Goal: Task Accomplishment & Management: Use online tool/utility

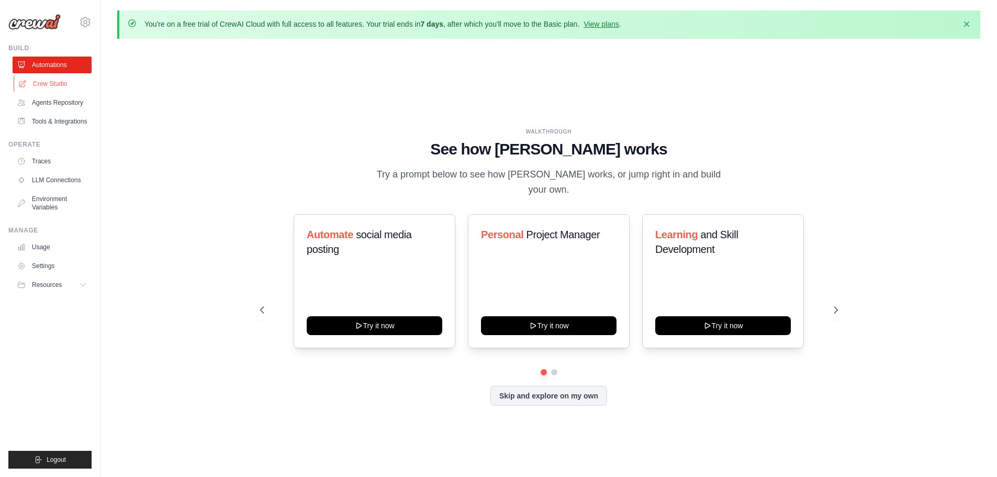
click at [58, 81] on link "Crew Studio" at bounding box center [53, 83] width 79 height 17
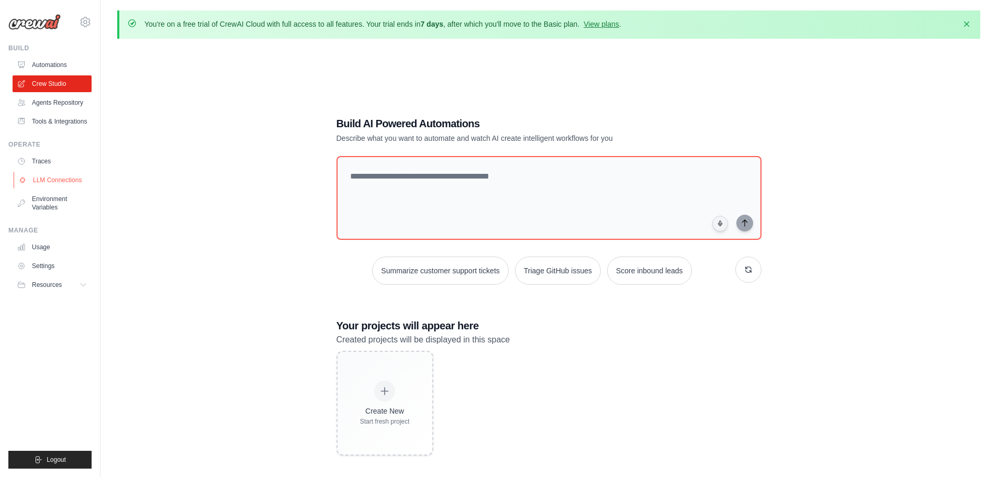
click at [64, 187] on link "LLM Connections" at bounding box center [53, 180] width 79 height 17
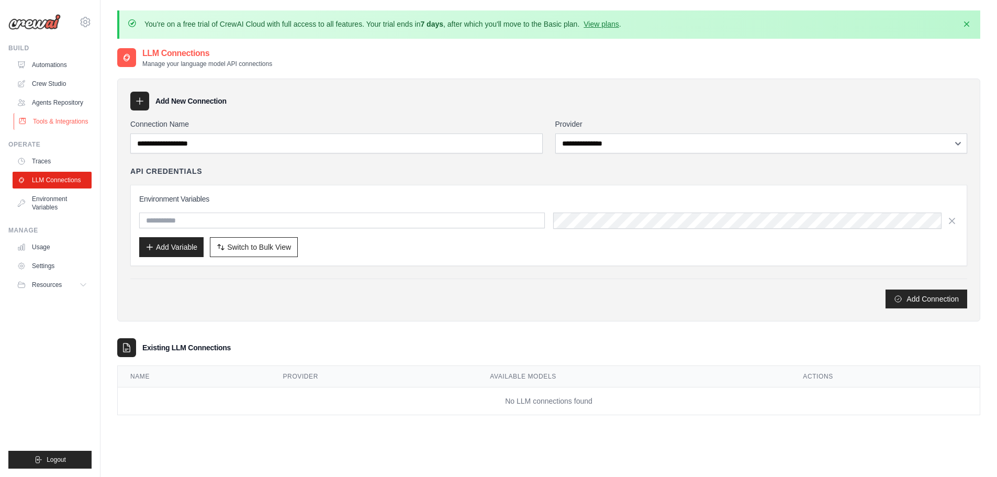
click at [71, 130] on link "Tools & Integrations" at bounding box center [53, 121] width 79 height 17
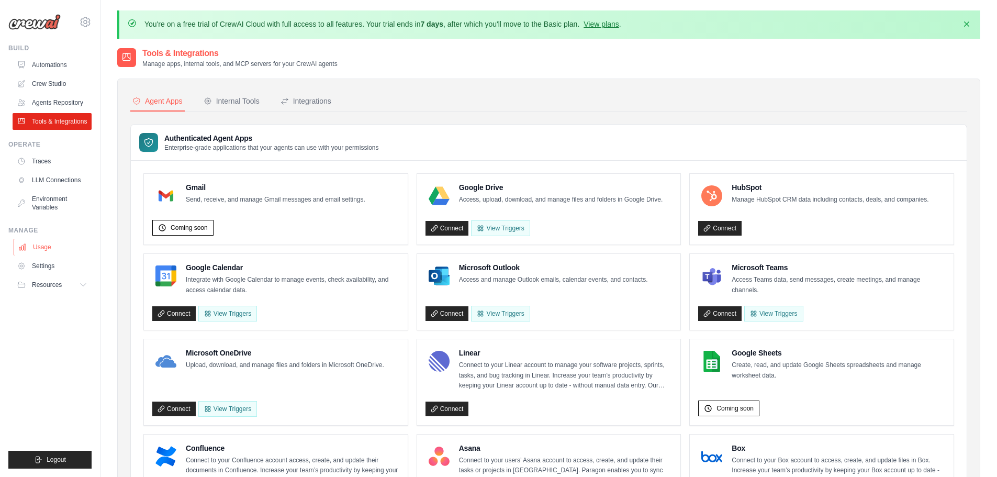
click at [43, 255] on link "Usage" at bounding box center [53, 247] width 79 height 17
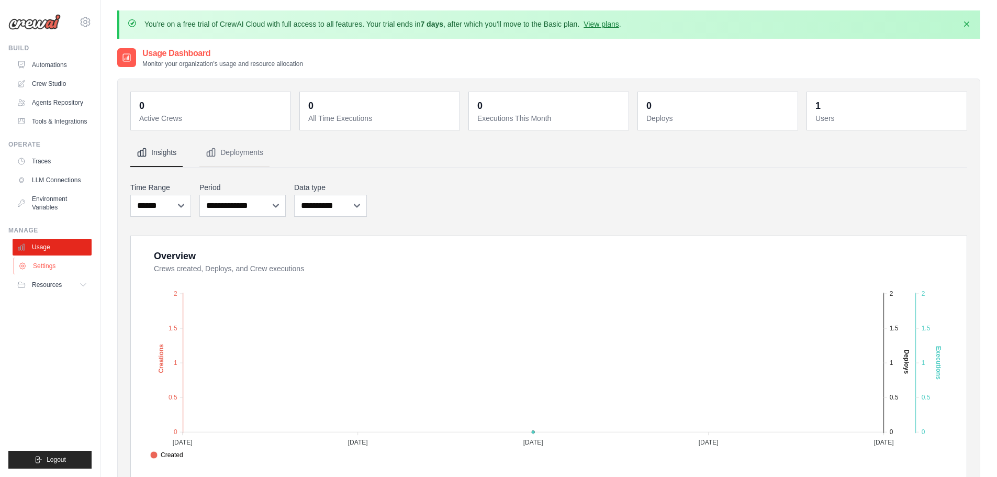
click at [57, 274] on link "Settings" at bounding box center [53, 266] width 79 height 17
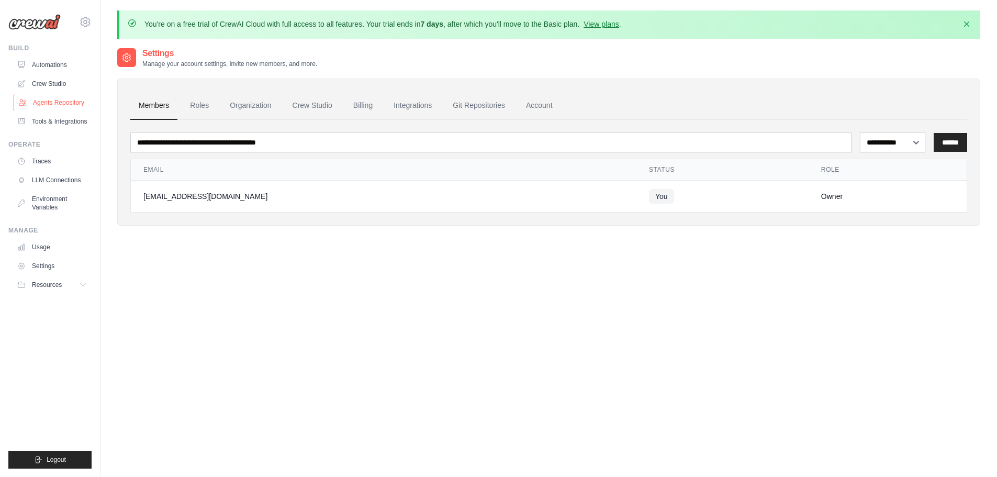
click at [63, 103] on link "Agents Repository" at bounding box center [53, 102] width 79 height 17
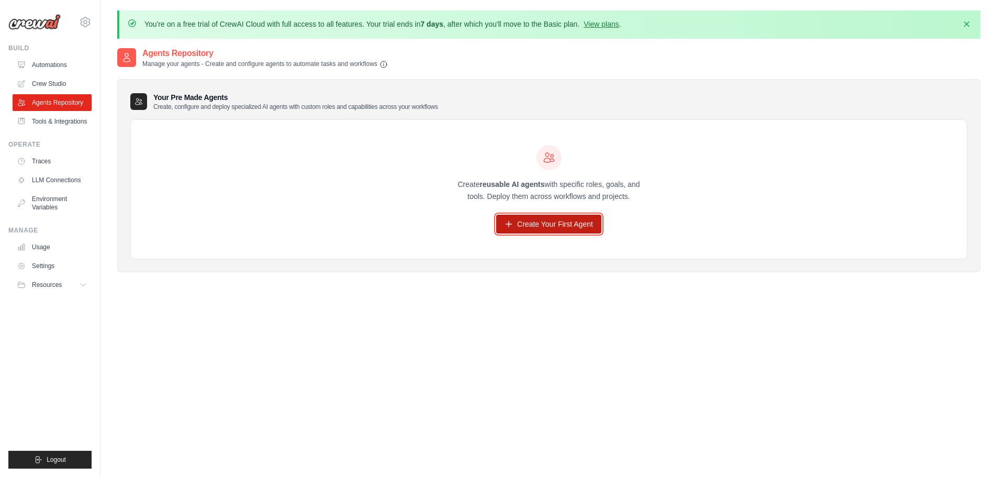
click at [535, 225] on link "Create Your First Agent" at bounding box center [548, 224] width 105 height 19
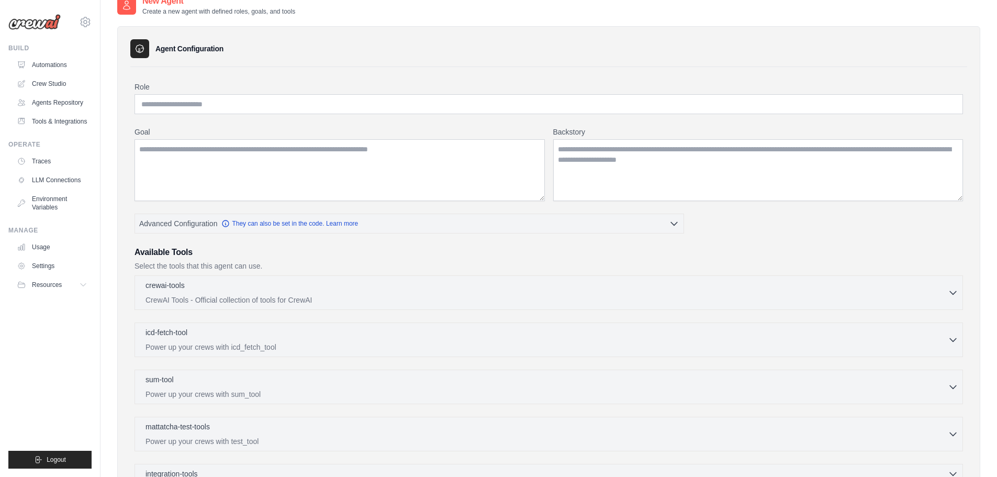
scroll to position [105, 0]
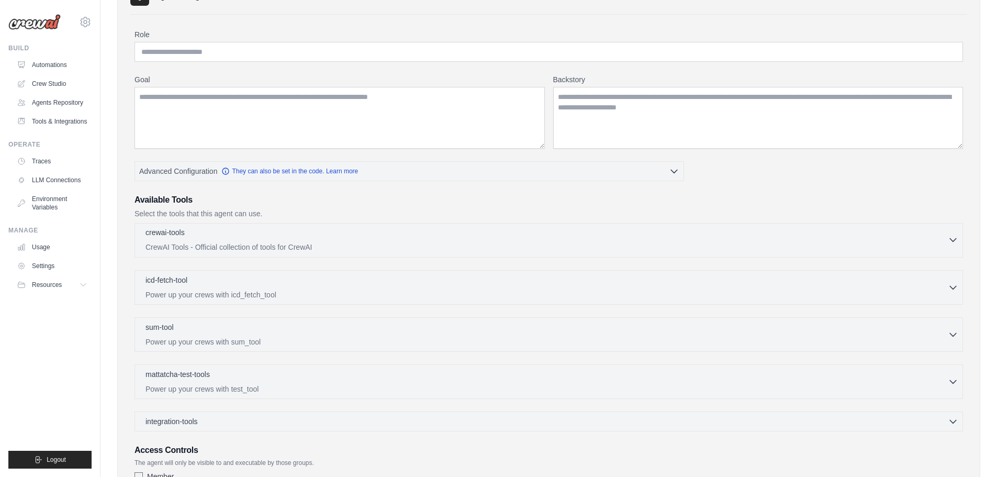
click at [629, 241] on div "crewai-tools 0 selected CrewAI Tools - Official collection of tools for CrewAI" at bounding box center [547, 239] width 803 height 25
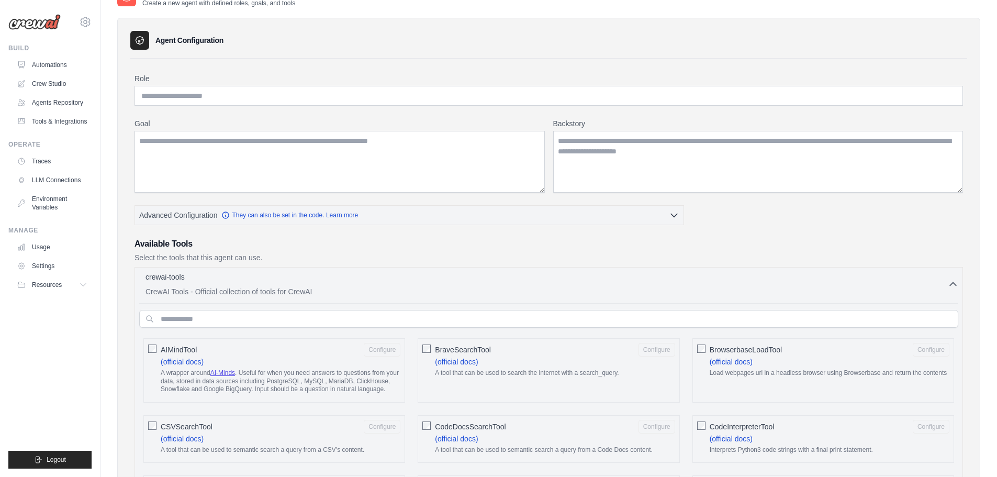
scroll to position [0, 0]
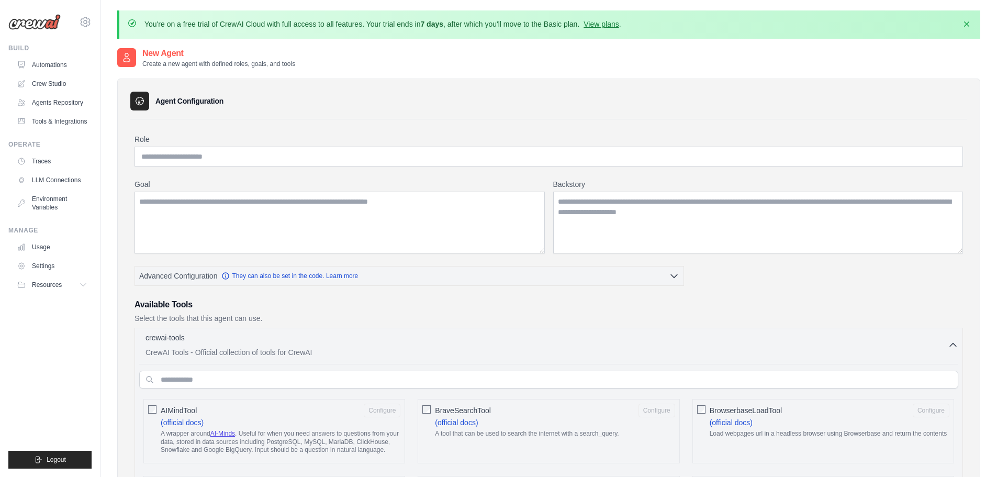
click at [718, 346] on div "crewai-tools 0 selected CrewAI Tools - Official collection of tools for CrewAI" at bounding box center [547, 344] width 803 height 25
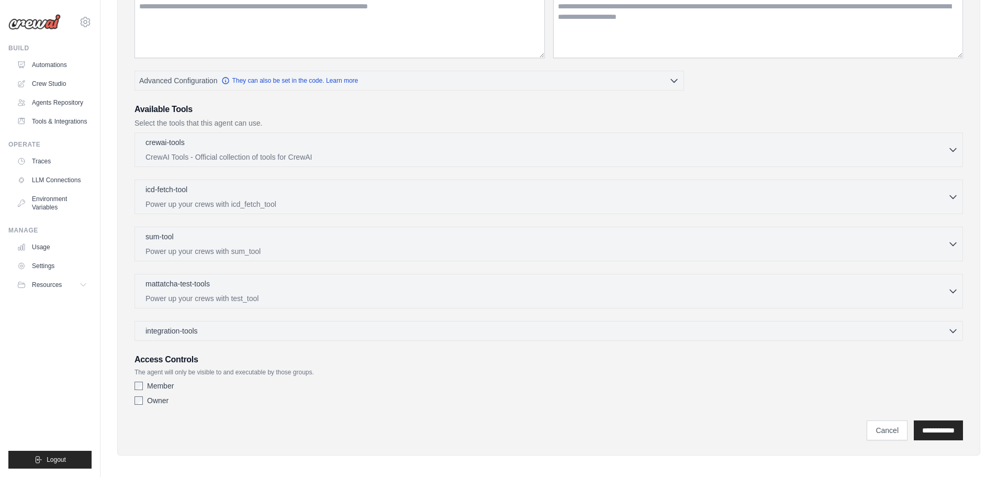
scroll to position [200, 0]
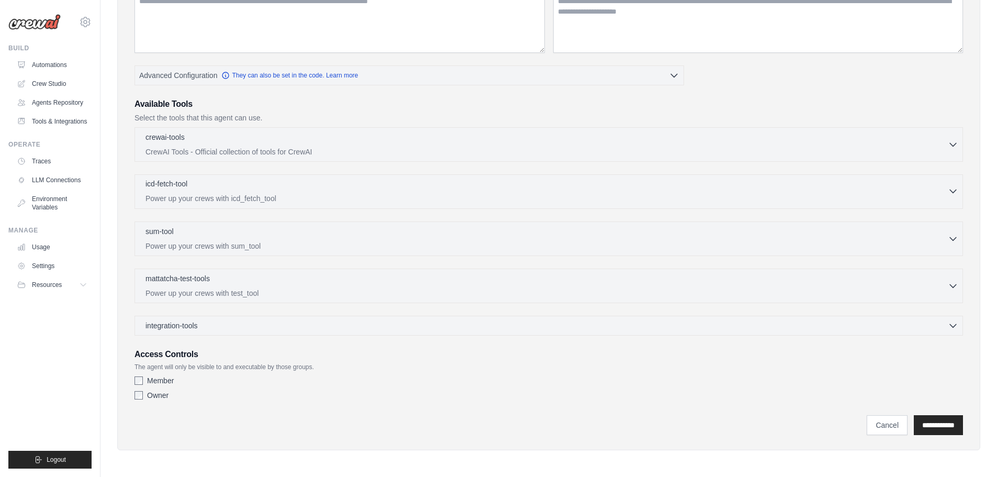
click at [376, 195] on p "Power up your crews with icd_fetch_tool" at bounding box center [547, 198] width 803 height 10
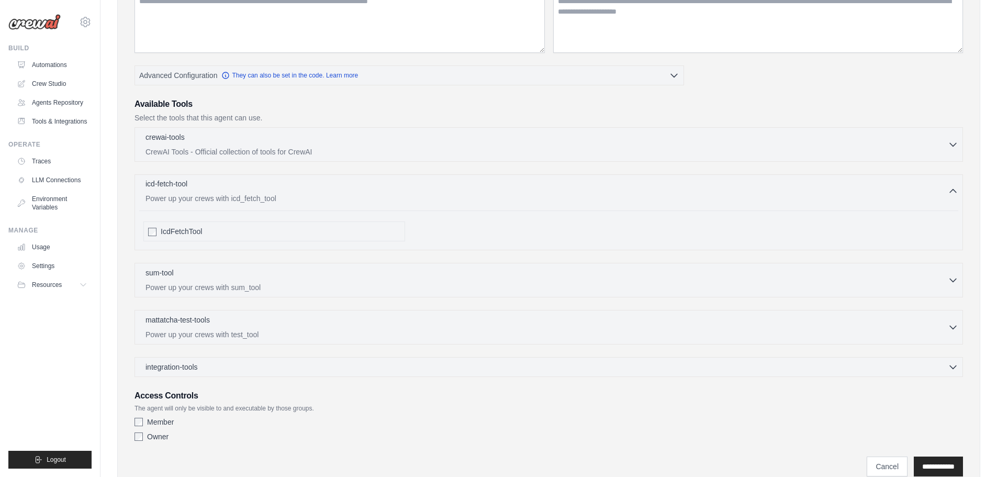
click at [376, 195] on p "Power up your crews with icd_fetch_tool" at bounding box center [547, 198] width 803 height 10
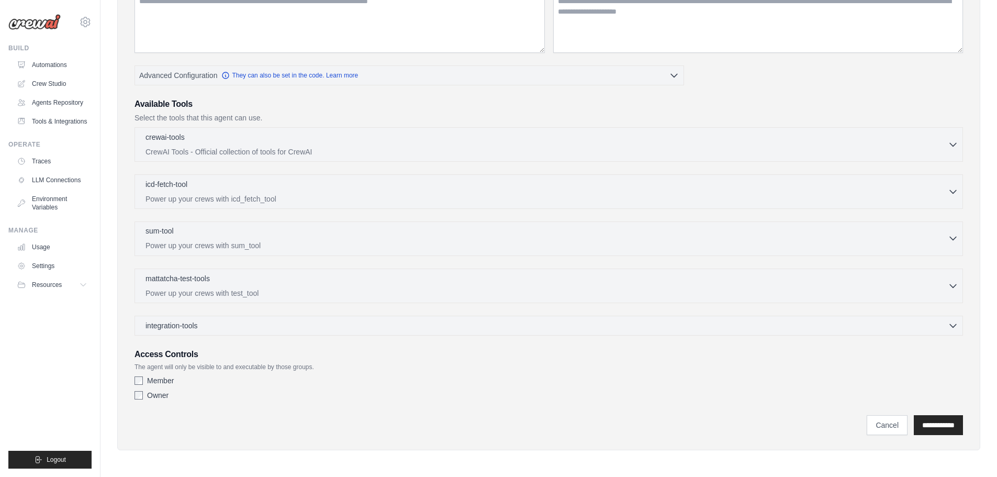
click at [340, 233] on div "sum-tool 0 selected" at bounding box center [547, 232] width 803 height 13
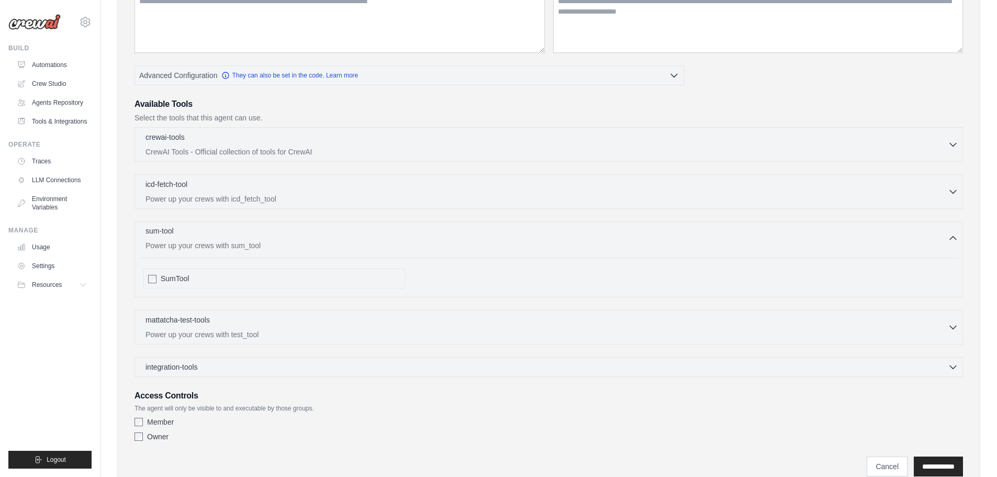
click at [340, 233] on div "sum-tool 0 selected" at bounding box center [547, 232] width 803 height 13
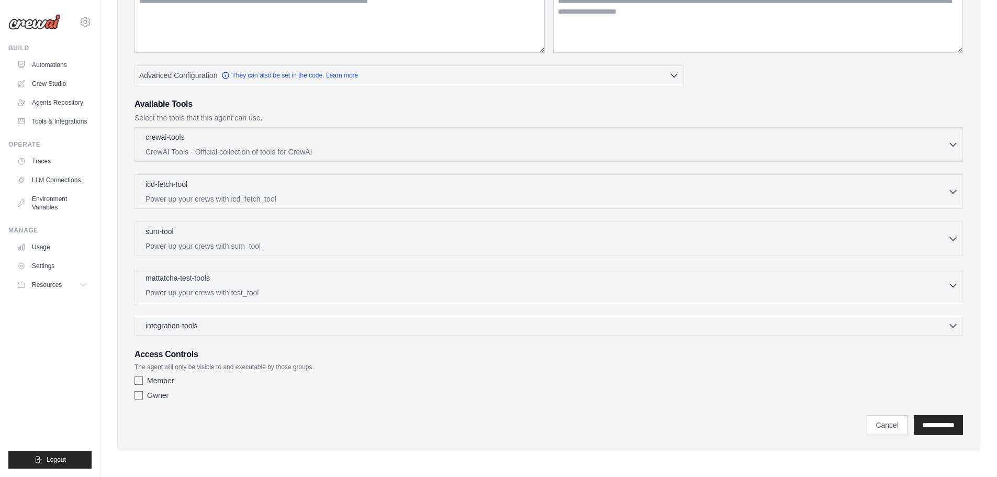
click at [296, 286] on div "mattatcha-test-tools 0 selected Power up your crews with test_tool" at bounding box center [547, 285] width 803 height 25
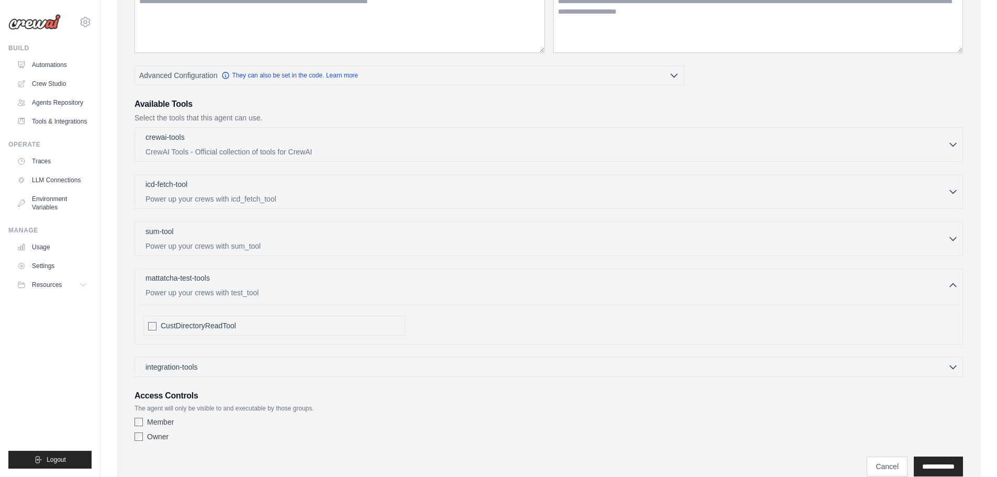
click at [296, 286] on div "mattatcha-test-tools 0 selected Power up your crews with test_tool" at bounding box center [547, 285] width 803 height 25
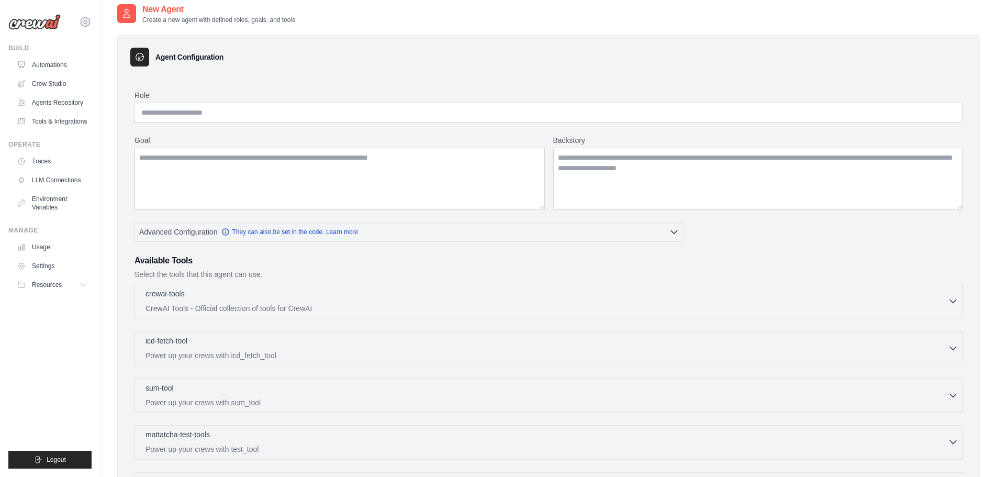
scroll to position [0, 0]
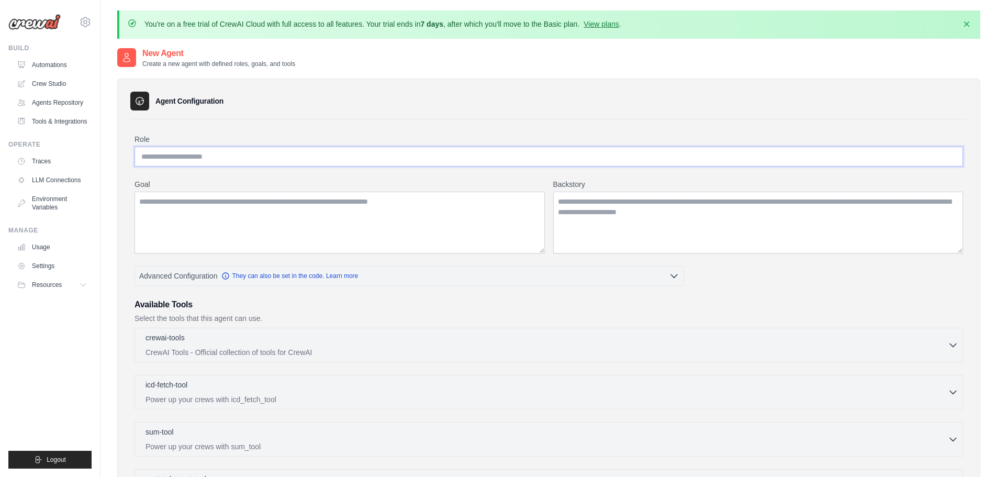
click at [409, 163] on input "Role" at bounding box center [549, 157] width 829 height 20
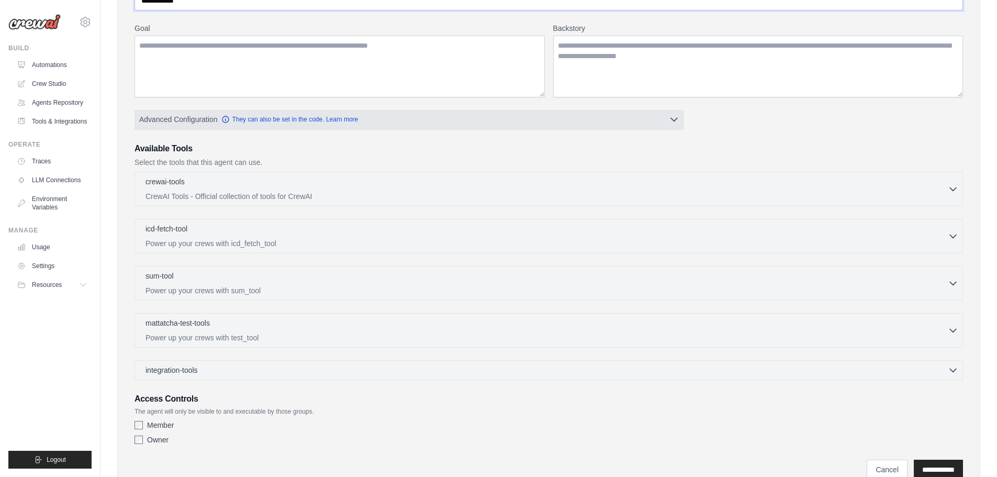
scroll to position [157, 0]
type input "**********"
click at [561, 118] on button "Advanced Configuration They can also be set in the code. Learn more" at bounding box center [409, 118] width 549 height 19
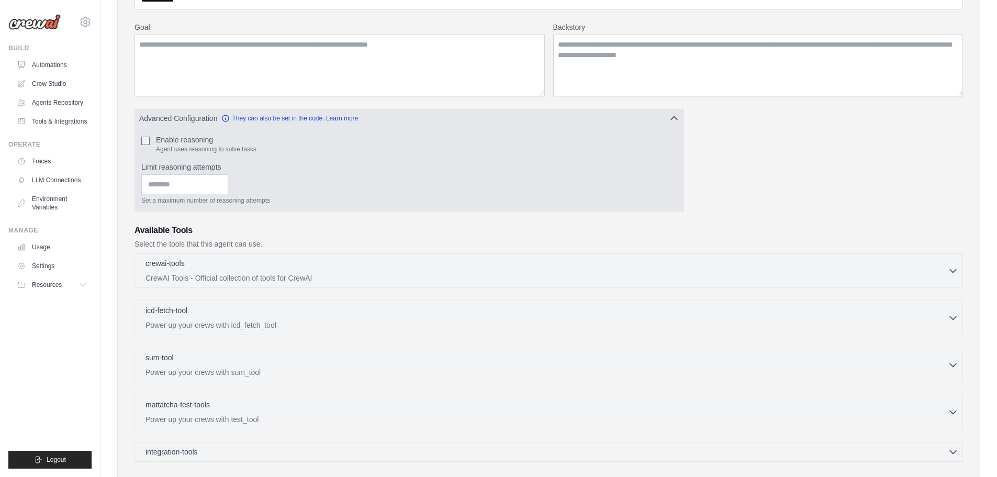
click at [561, 118] on button "Advanced Configuration They can also be set in the code. Learn more" at bounding box center [409, 118] width 549 height 19
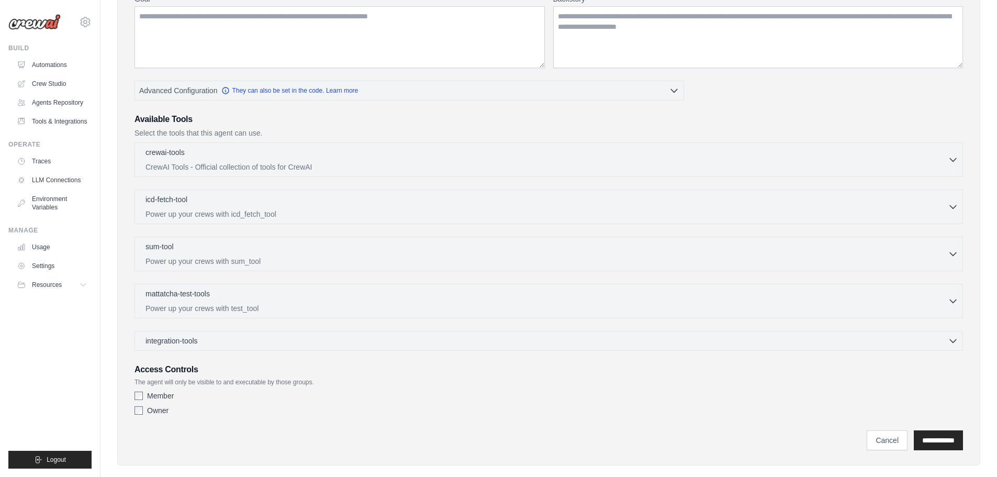
scroll to position [200, 0]
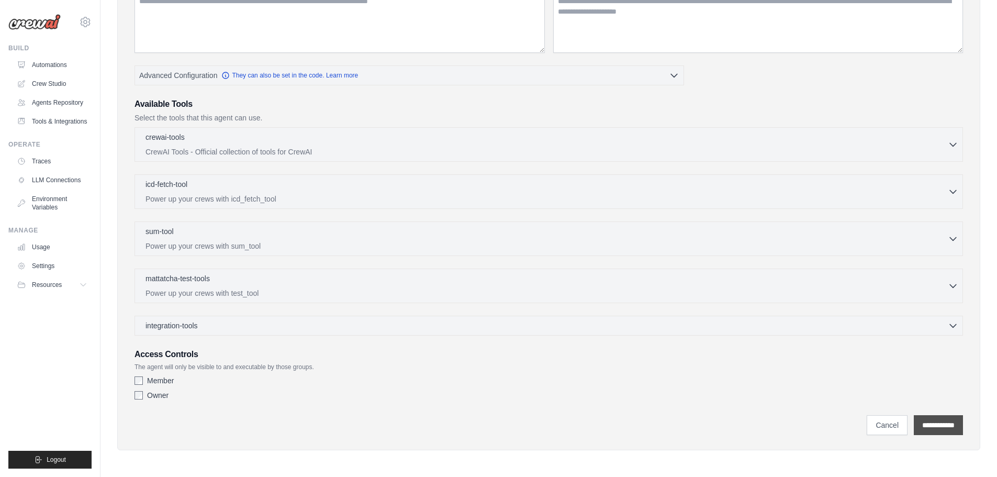
click at [914, 424] on input "**********" at bounding box center [938, 425] width 49 height 20
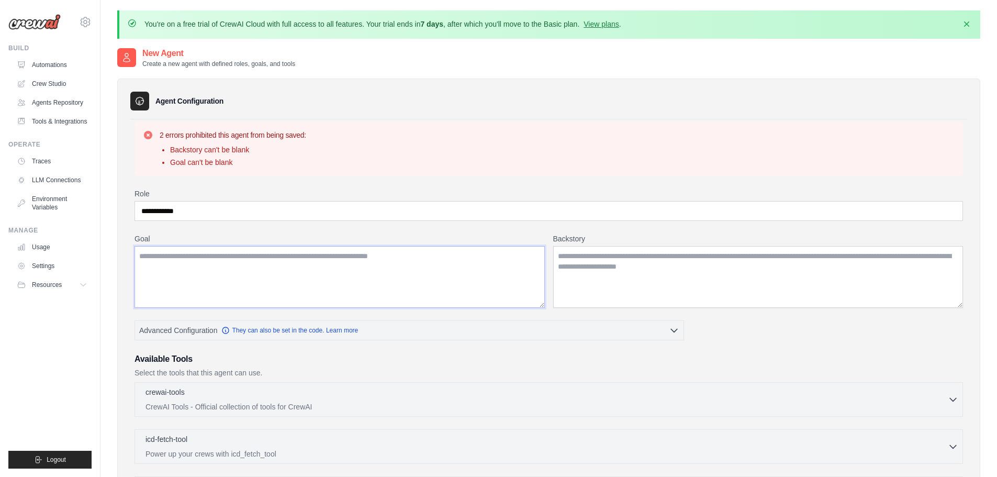
click at [403, 283] on textarea "Goal" at bounding box center [340, 277] width 410 height 62
drag, startPoint x: 206, startPoint y: 209, endPoint x: 114, endPoint y: 207, distance: 91.6
click at [114, 207] on div "You're on a free trial of CrewAI Cloud with full access to all features. Your t…" at bounding box center [549, 365] width 897 height 711
click at [341, 251] on textarea "Goal" at bounding box center [340, 277] width 410 height 62
paste textarea "**********"
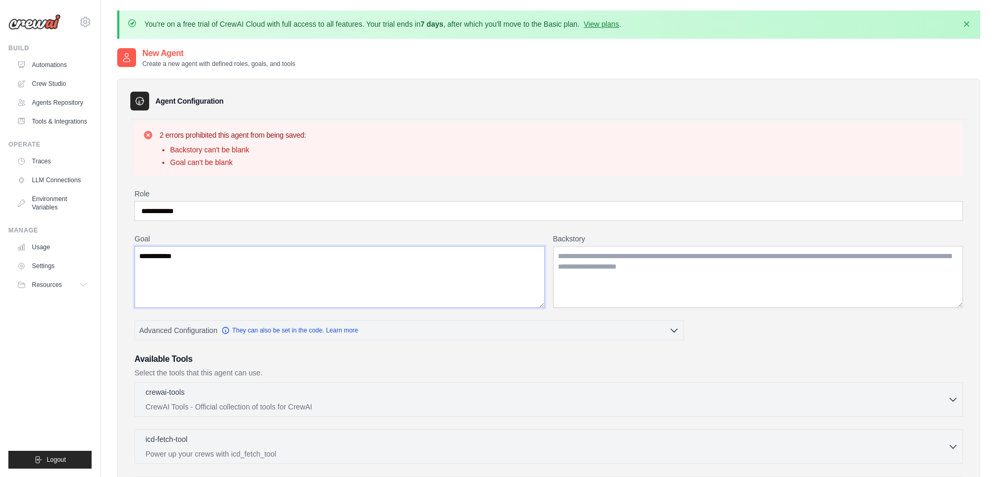
type textarea "**********"
click at [606, 269] on textarea "Backstory" at bounding box center [758, 277] width 410 height 62
paste textarea "**********"
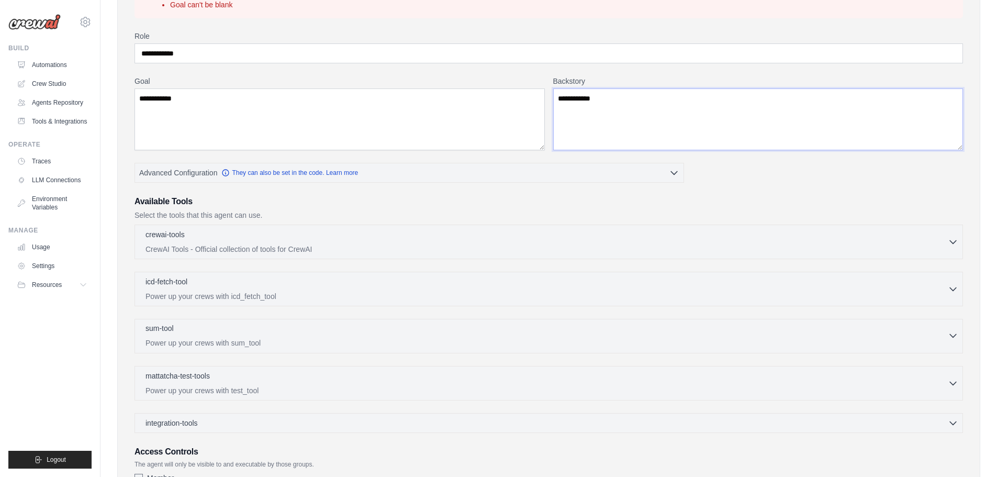
scroll to position [255, 0]
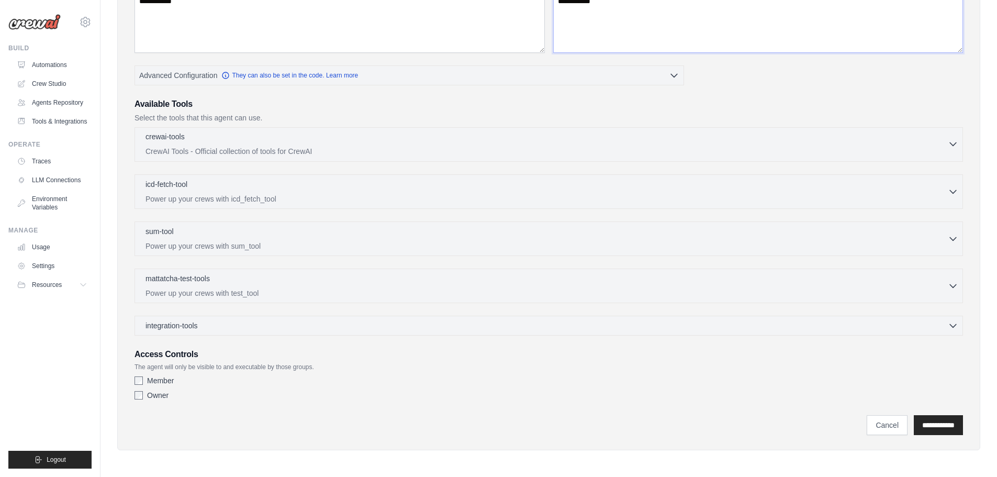
type textarea "**********"
click at [274, 145] on div "crewai-tools 0 selected CrewAI Tools - Official collection of tools for CrewAI" at bounding box center [547, 143] width 803 height 25
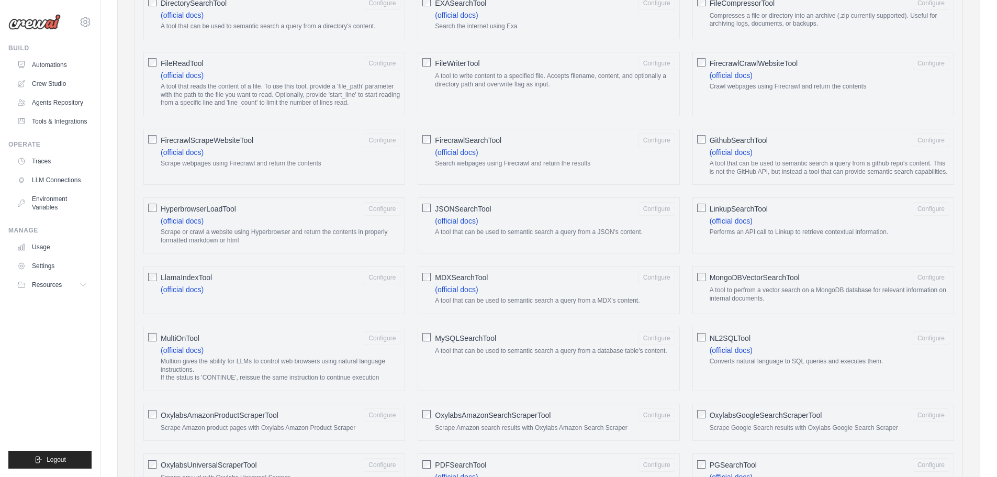
scroll to position [726, 0]
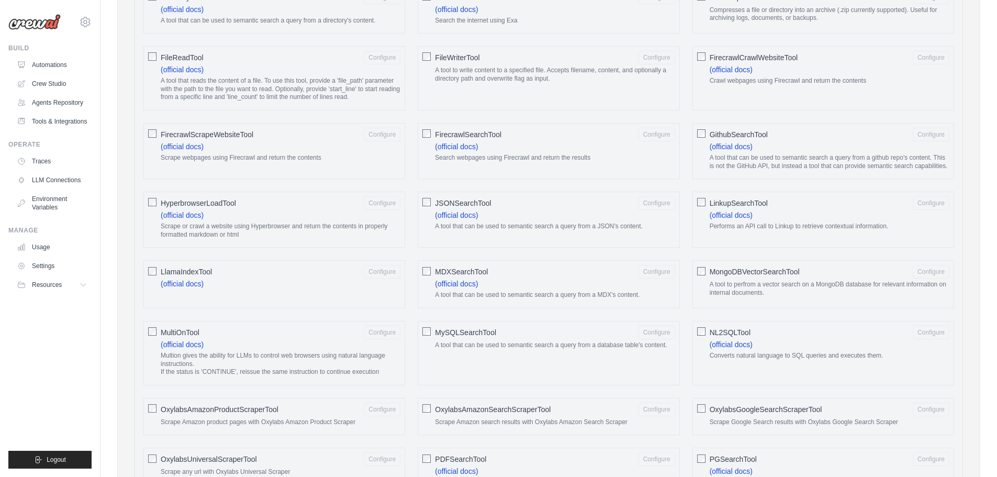
click at [776, 348] on div "NL2SQLTool Configure (official docs) Converts natural language to SQL queries a…" at bounding box center [824, 353] width 262 height 64
click at [923, 339] on button "Configure" at bounding box center [931, 332] width 37 height 14
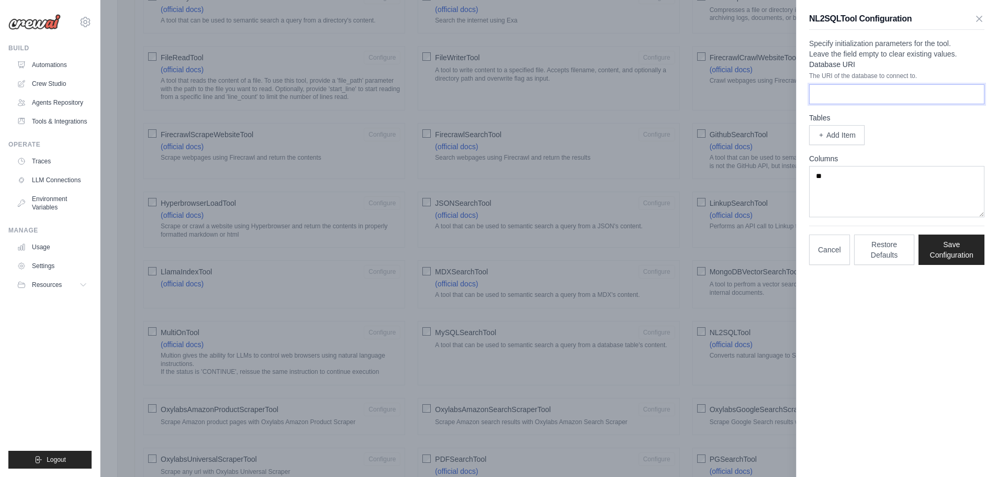
click at [859, 104] on input "Database URI" at bounding box center [896, 94] width 175 height 20
click at [832, 264] on button "Cancel" at bounding box center [829, 249] width 41 height 30
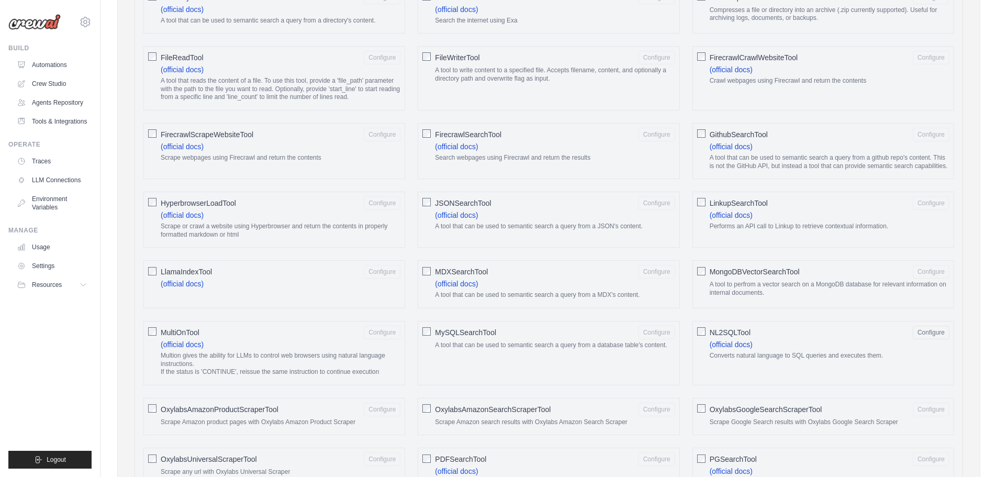
click at [706, 353] on div "NL2SQLTool Configure (official docs) Converts natural language to SQL queries a…" at bounding box center [824, 353] width 262 height 64
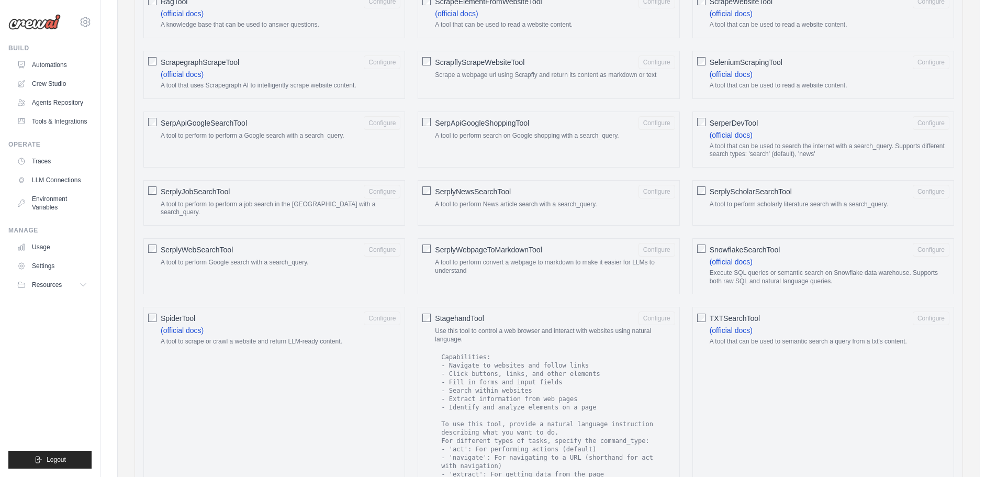
scroll to position [1822, 0]
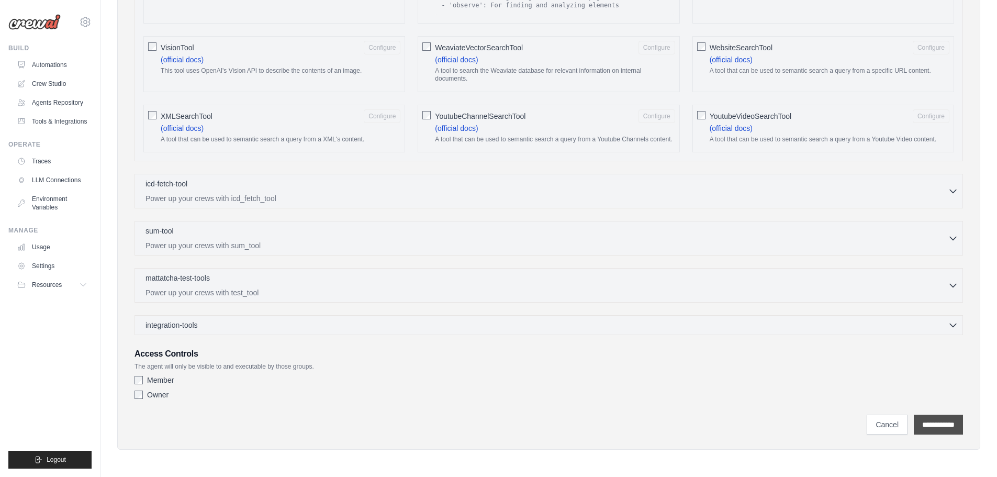
click at [942, 422] on input "**********" at bounding box center [938, 425] width 49 height 20
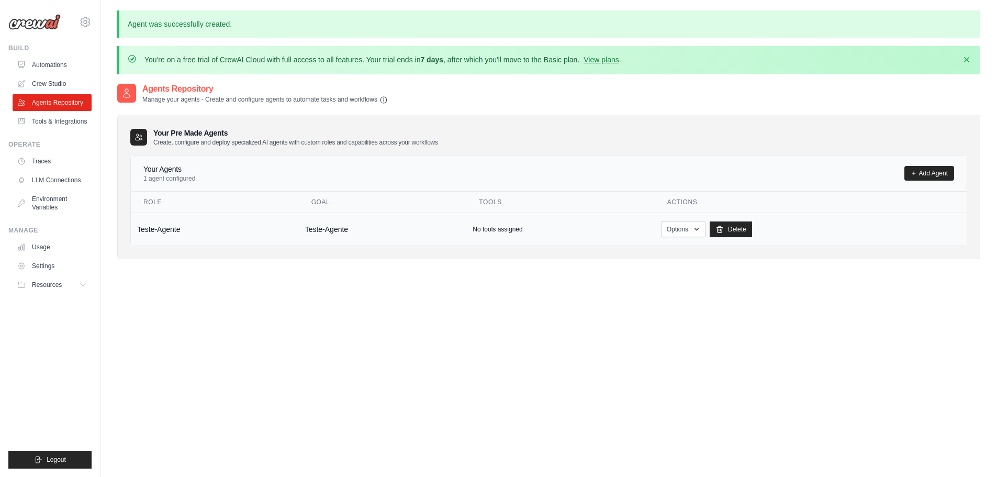
click at [180, 231] on td "Teste-Agente" at bounding box center [215, 229] width 168 height 33
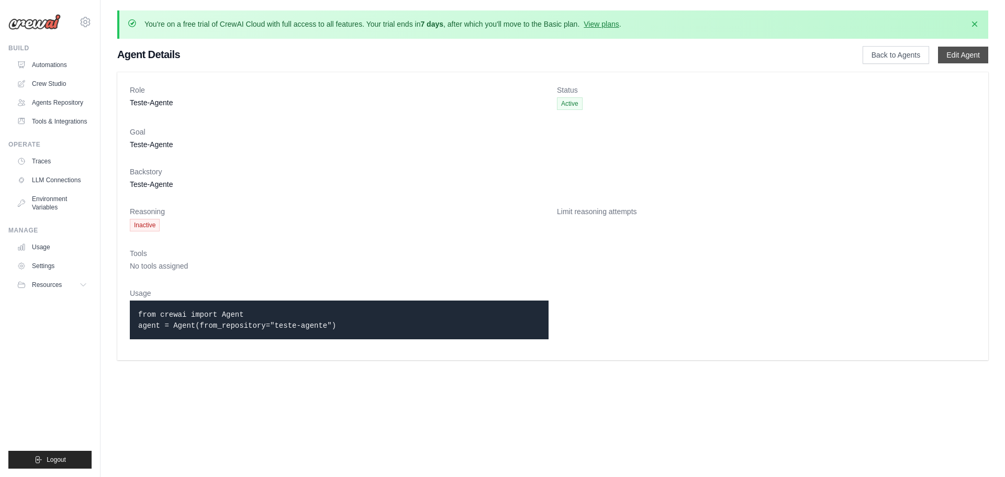
click at [984, 47] on link "Edit Agent" at bounding box center [963, 55] width 50 height 17
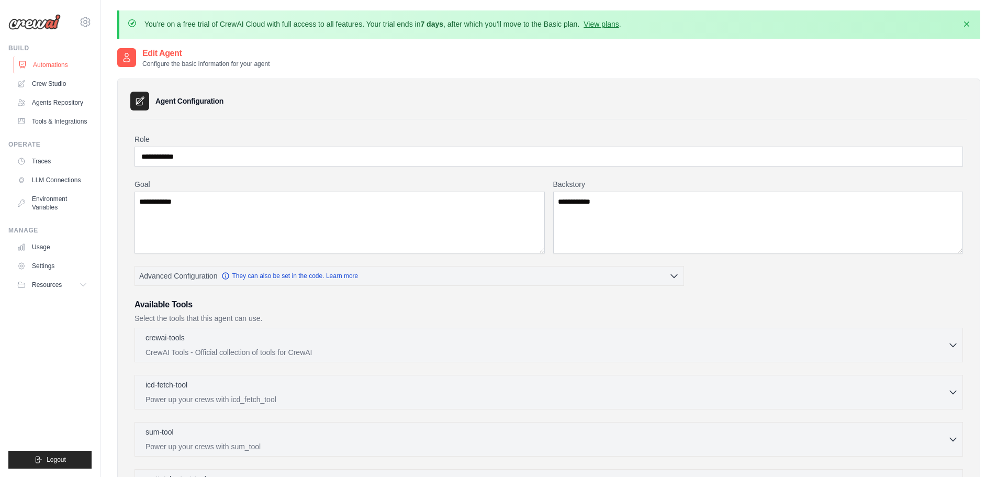
click at [43, 69] on link "Automations" at bounding box center [53, 65] width 79 height 17
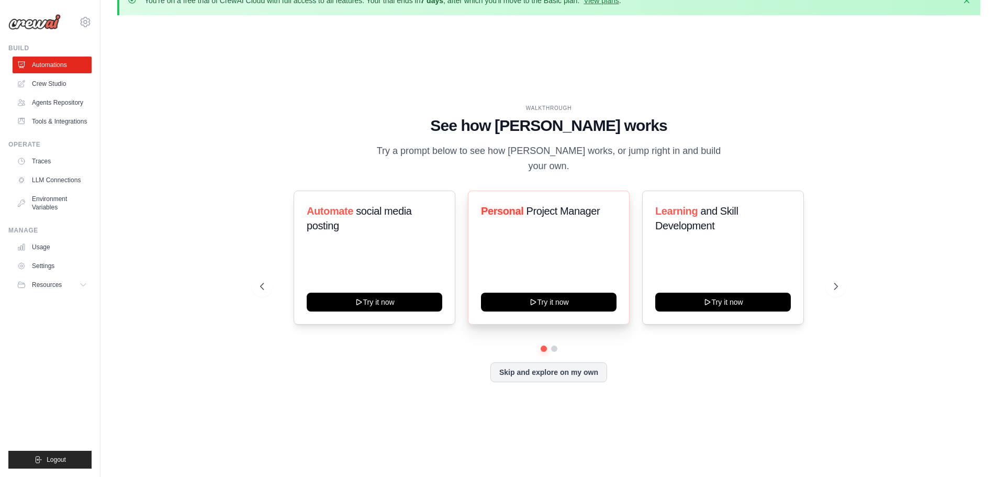
scroll to position [36, 0]
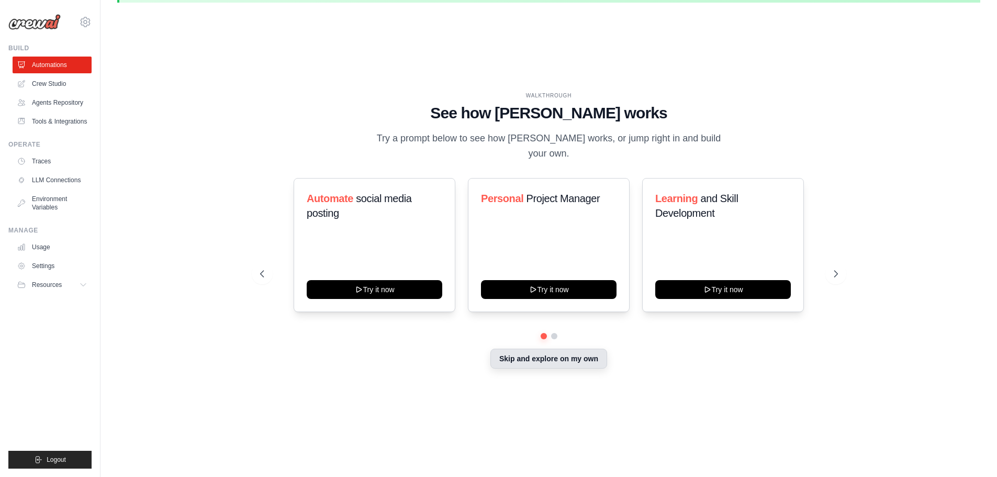
click at [555, 352] on button "Skip and explore on my own" at bounding box center [549, 359] width 117 height 20
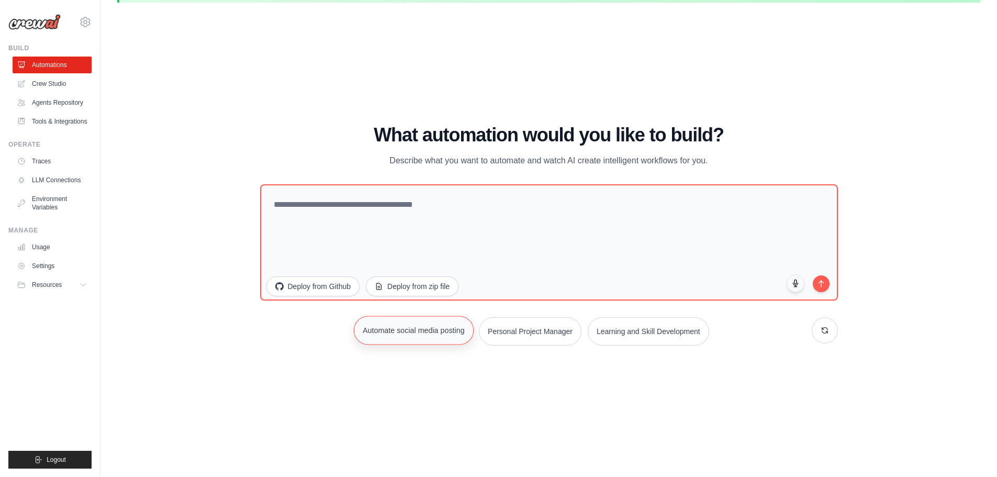
click at [399, 329] on button "Automate social media posting" at bounding box center [414, 330] width 120 height 29
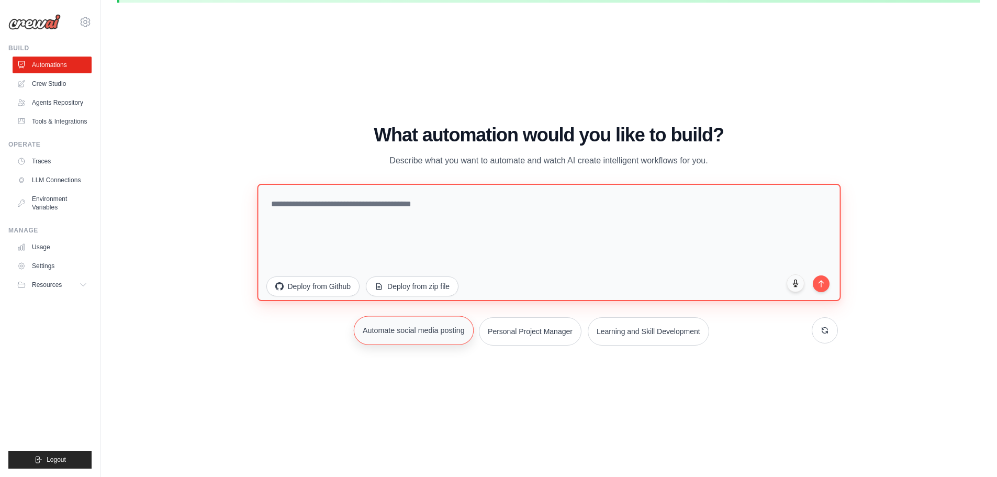
type textarea "**********"
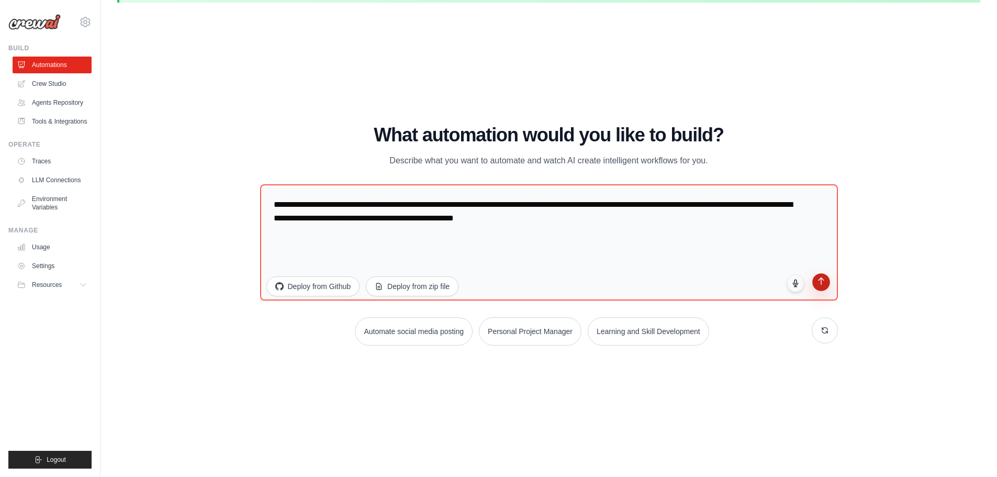
click at [825, 281] on icon "submit" at bounding box center [821, 280] width 9 height 9
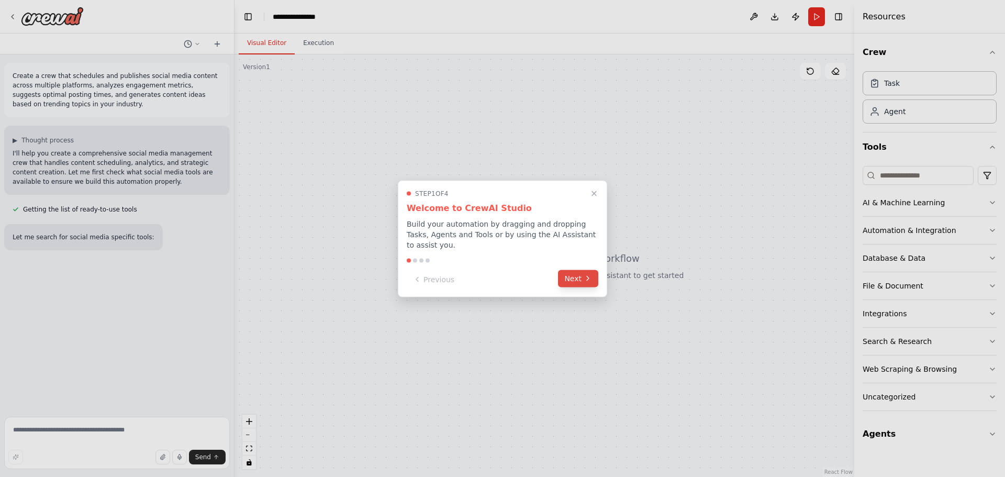
click at [594, 272] on button "Next" at bounding box center [578, 278] width 40 height 17
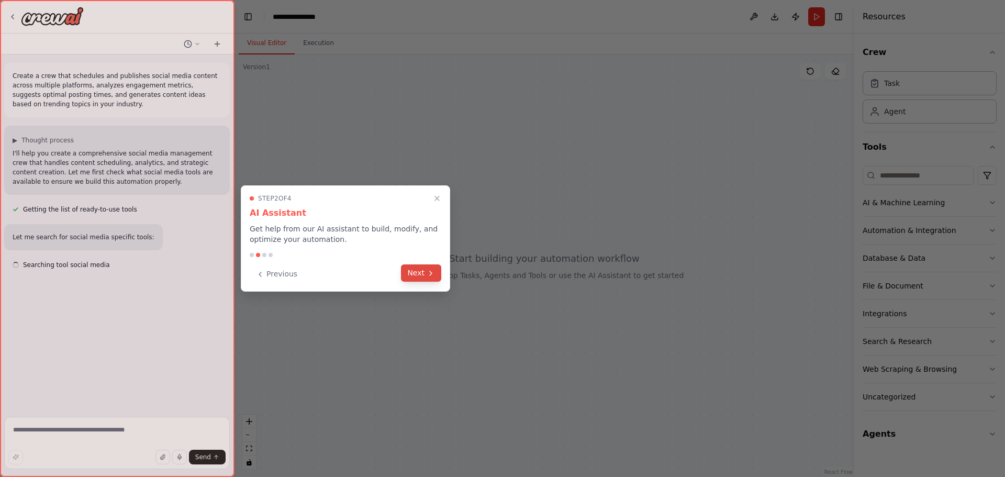
click at [430, 277] on button "Next" at bounding box center [421, 272] width 40 height 17
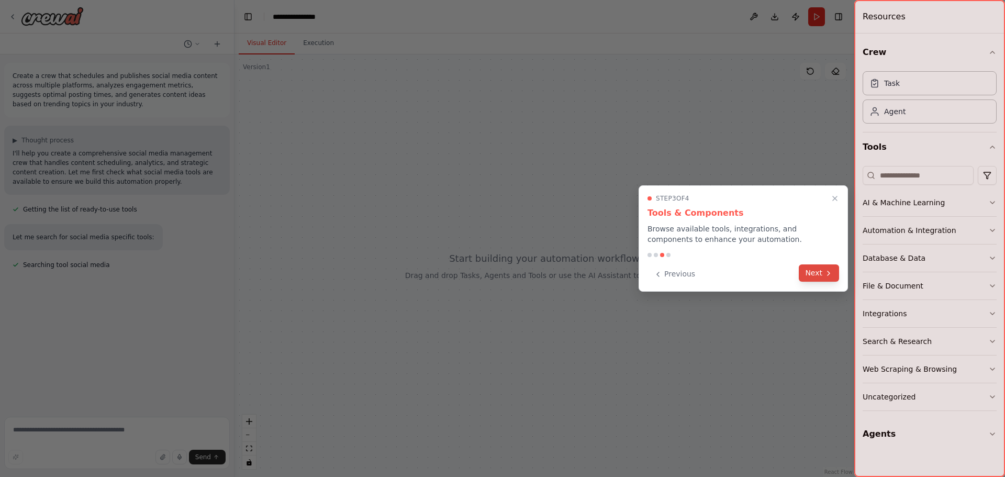
click at [815, 272] on button "Next" at bounding box center [819, 272] width 40 height 17
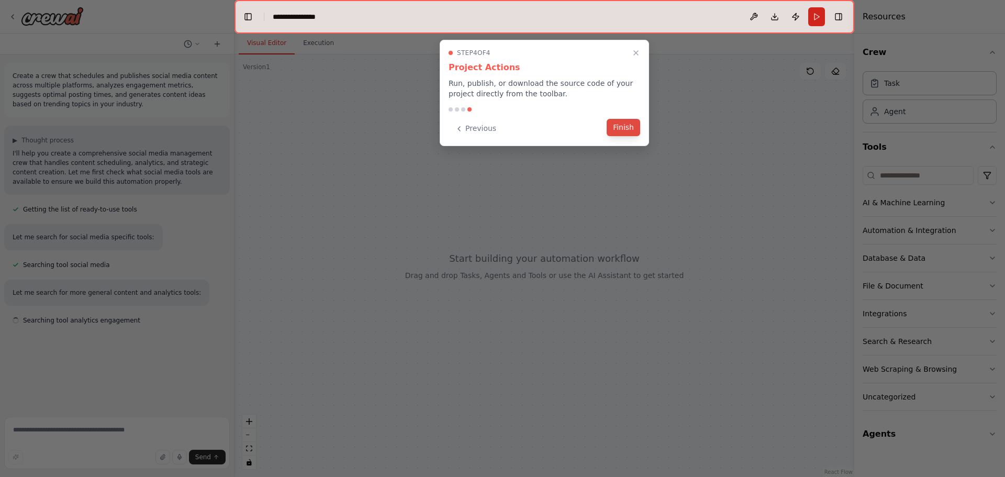
click at [618, 134] on button "Finish" at bounding box center [624, 127] width 34 height 17
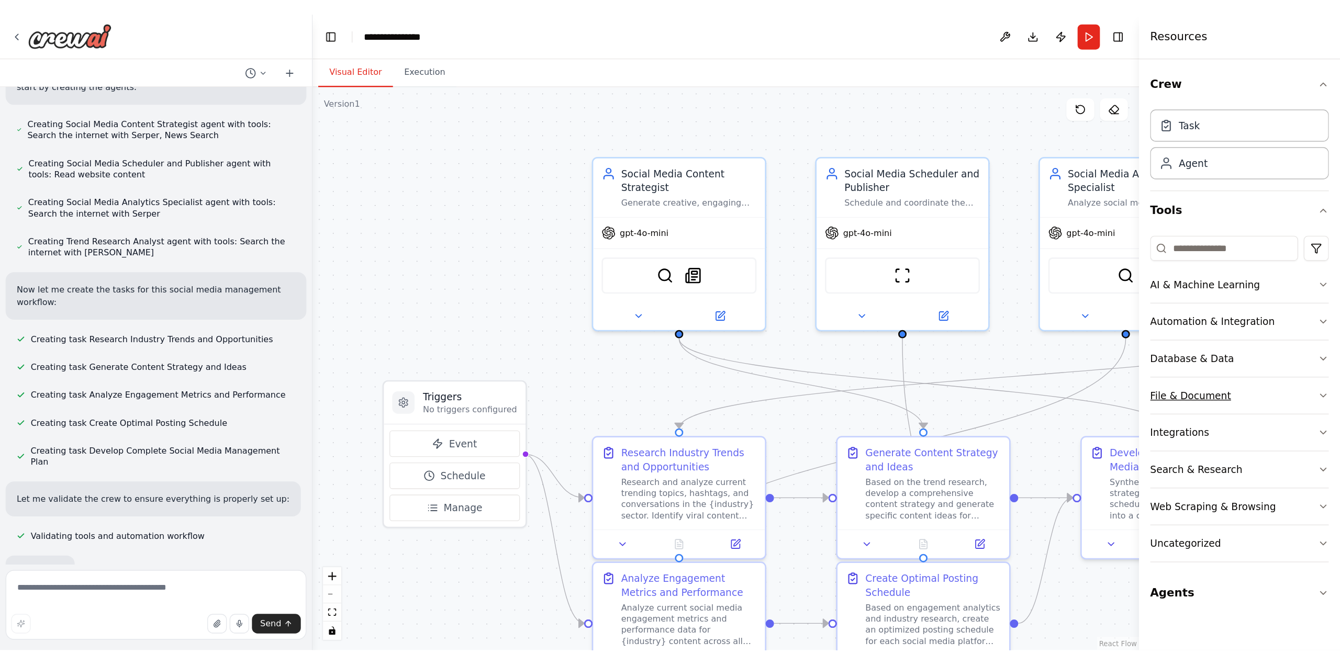
scroll to position [518, 0]
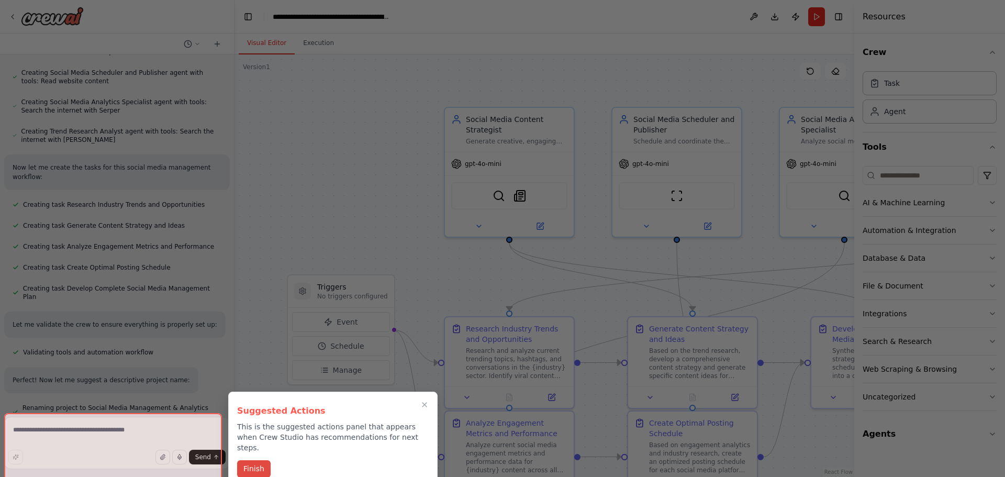
click at [251, 460] on button "Finish" at bounding box center [254, 468] width 34 height 17
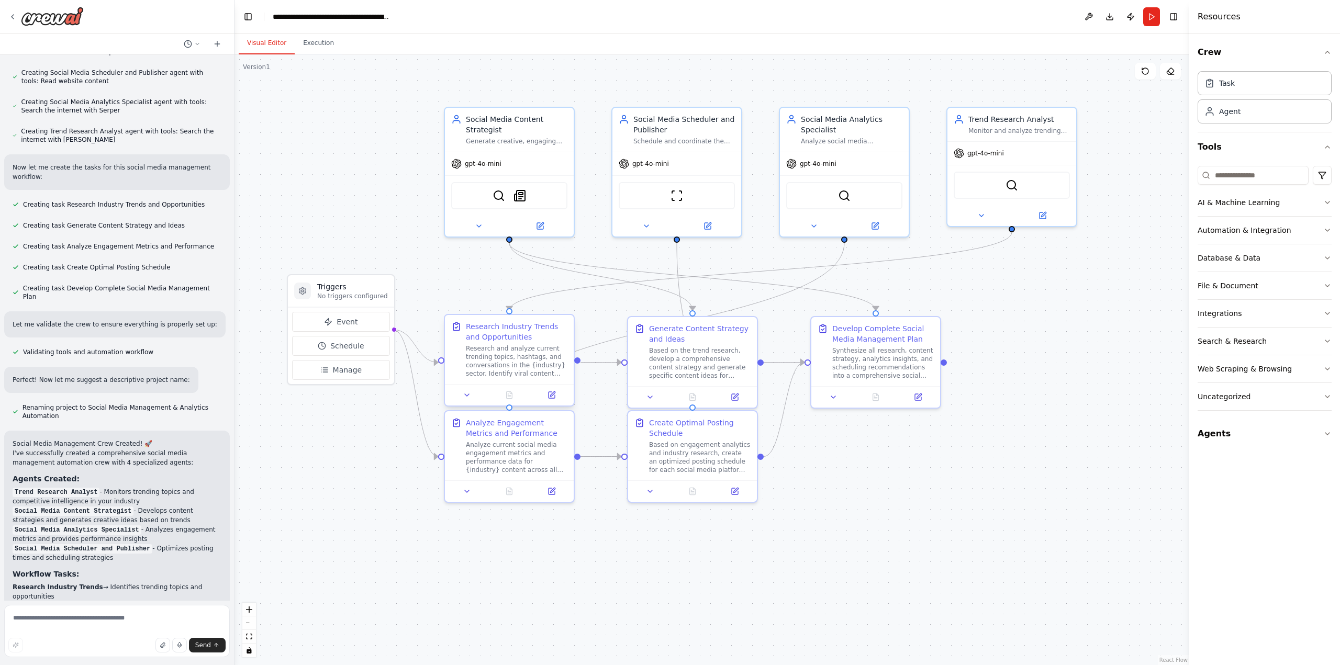
click at [529, 336] on div "Research Industry Trends and Opportunities" at bounding box center [517, 331] width 102 height 21
click at [553, 399] on button at bounding box center [551, 395] width 36 height 13
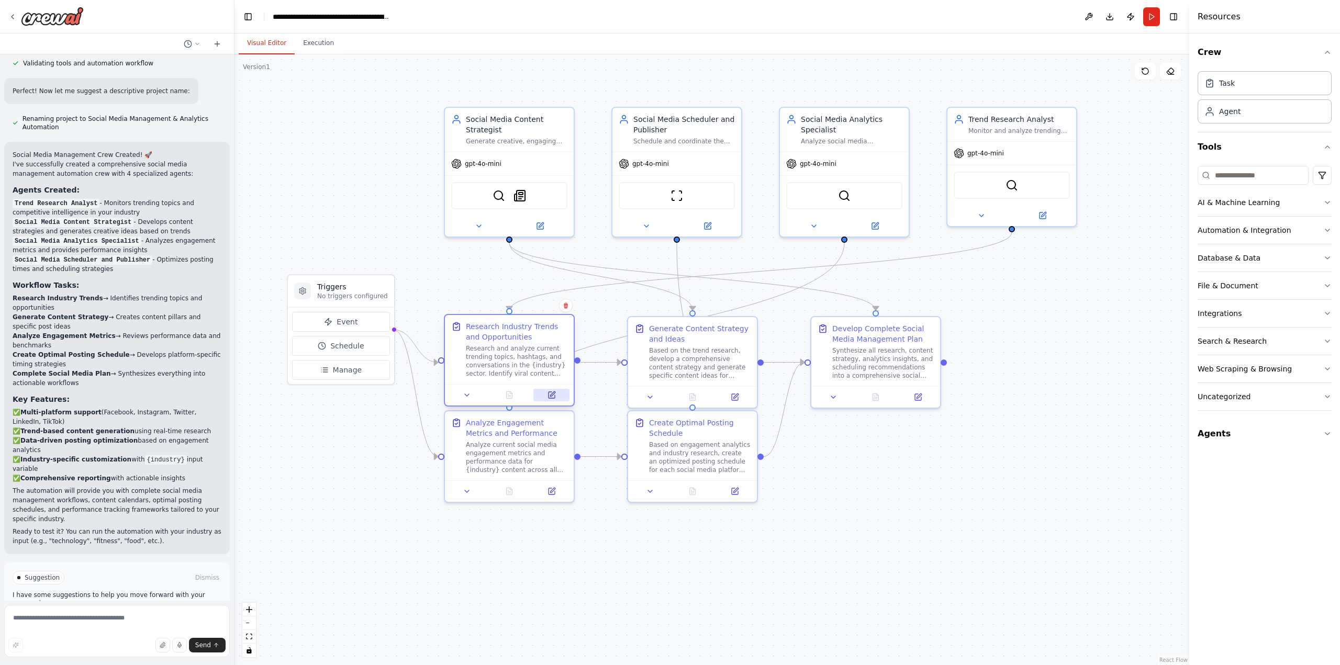
click at [552, 396] on icon at bounding box center [552, 395] width 6 height 6
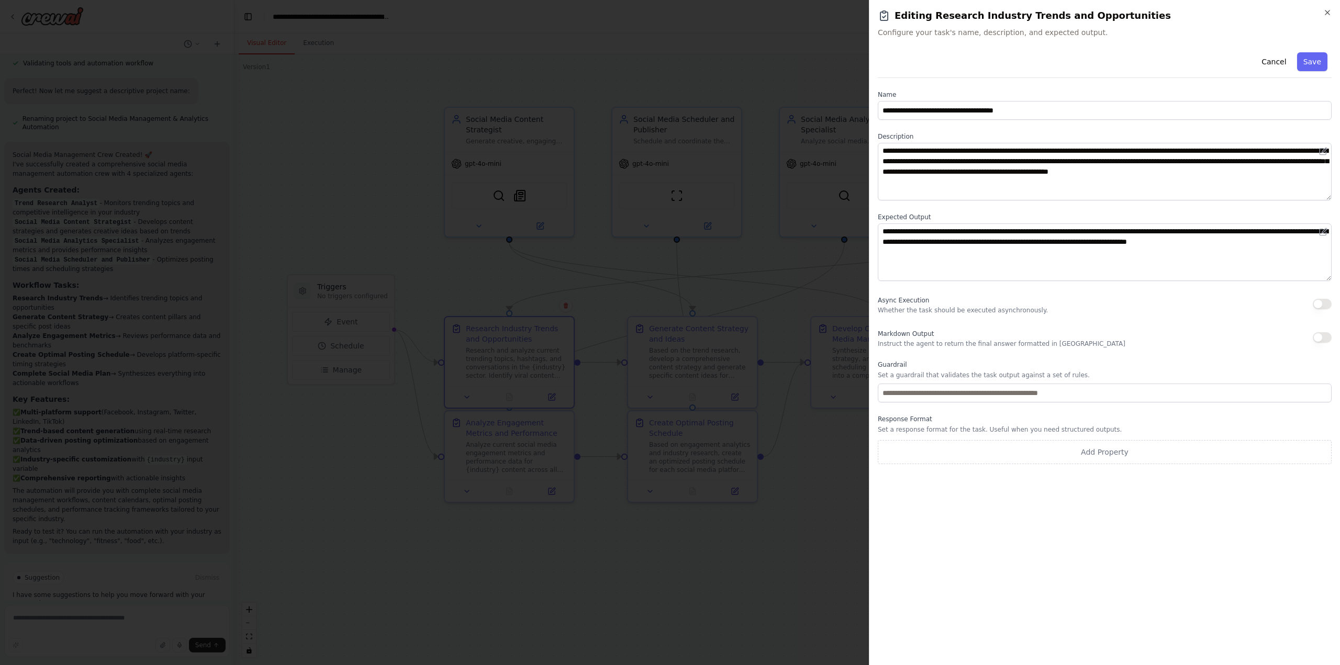
click at [1005, 16] on h2 "Editing Research Industry Trends and Opportunities" at bounding box center [1105, 15] width 454 height 15
click at [1005, 9] on icon "button" at bounding box center [1327, 12] width 8 height 8
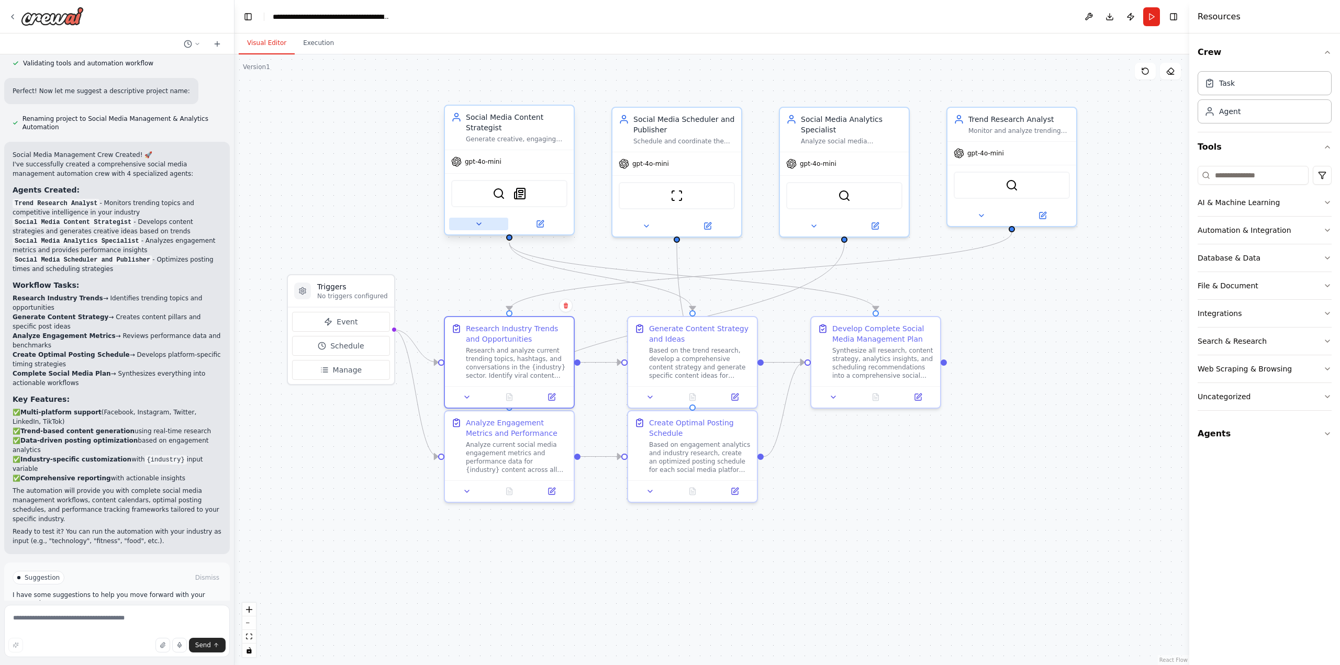
click at [479, 226] on icon at bounding box center [479, 224] width 8 height 8
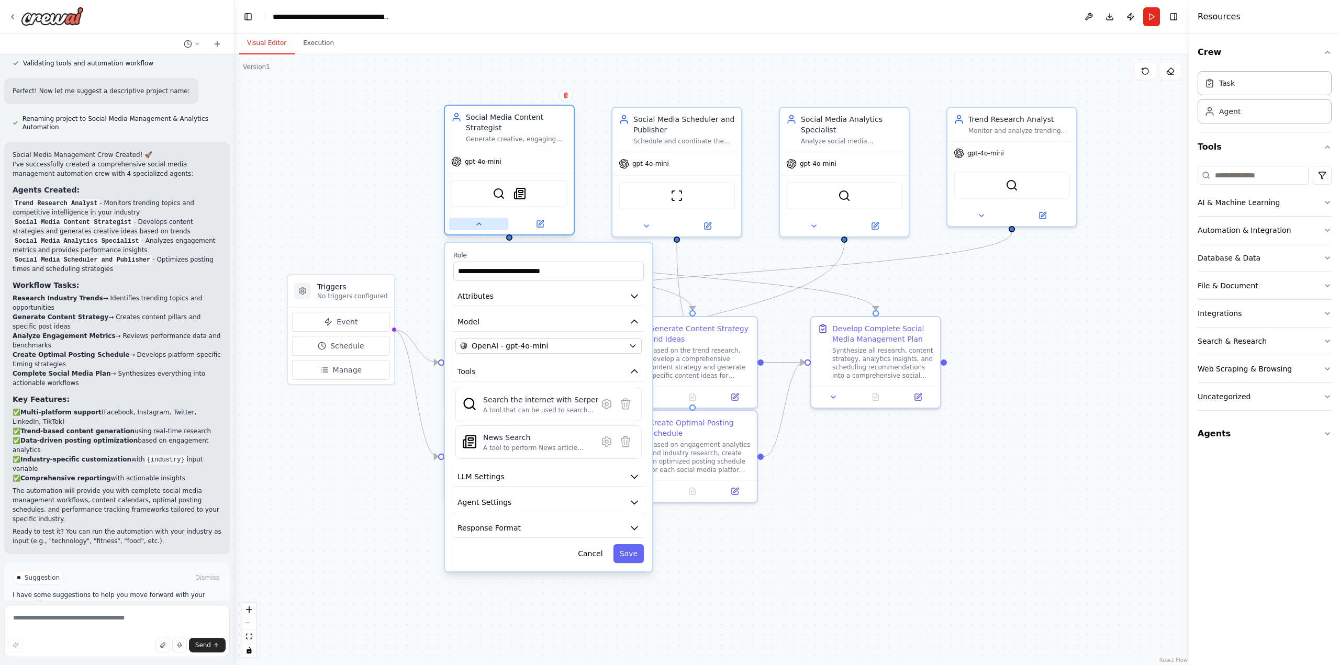
click at [482, 219] on button at bounding box center [478, 224] width 59 height 13
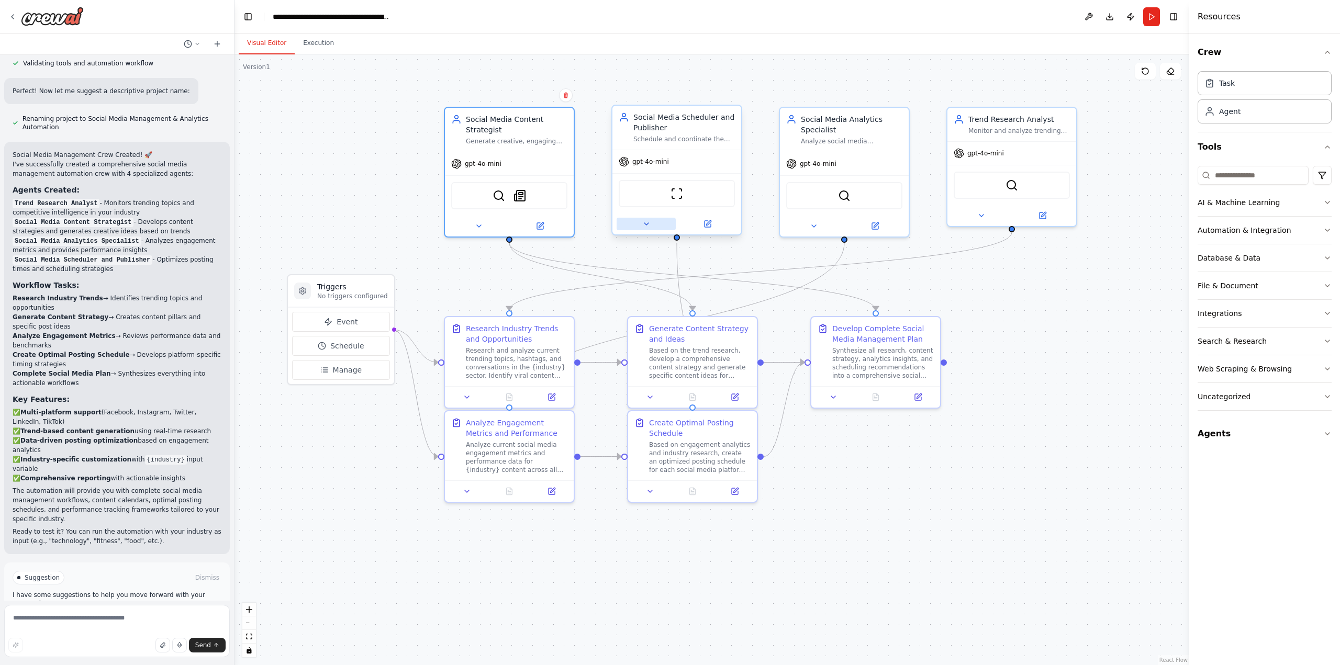
click at [654, 228] on button at bounding box center [646, 224] width 59 height 13
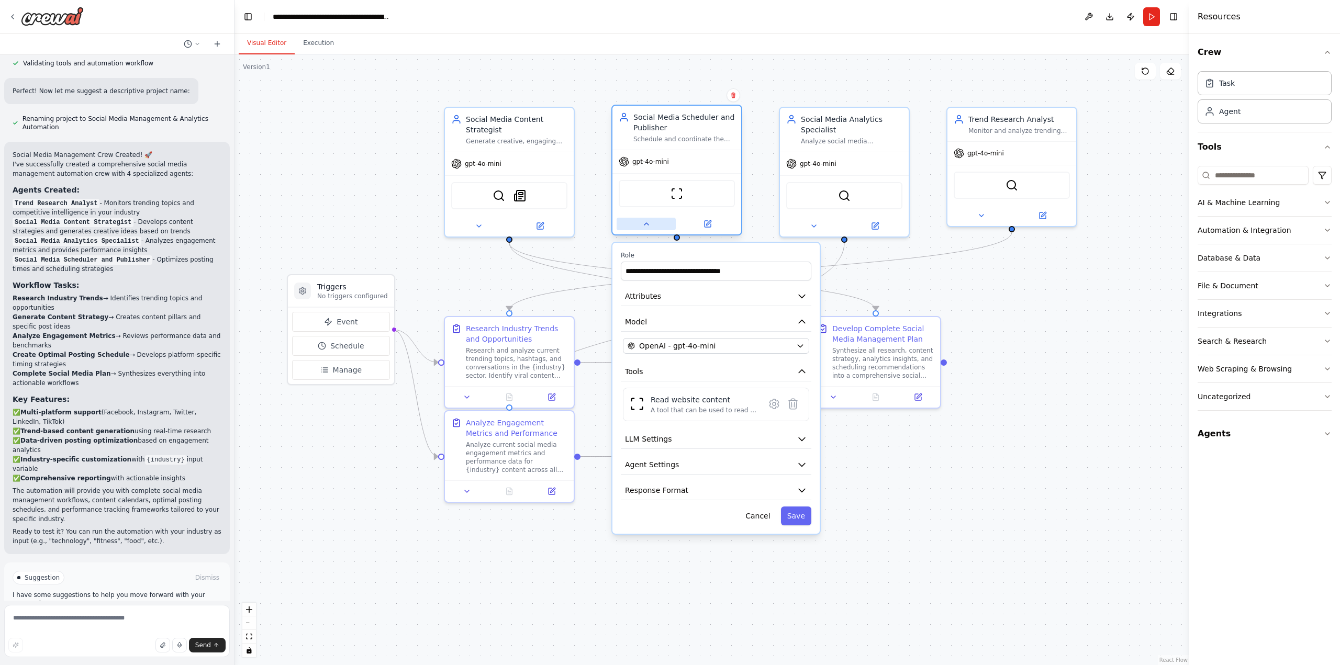
click at [654, 228] on button at bounding box center [646, 224] width 59 height 13
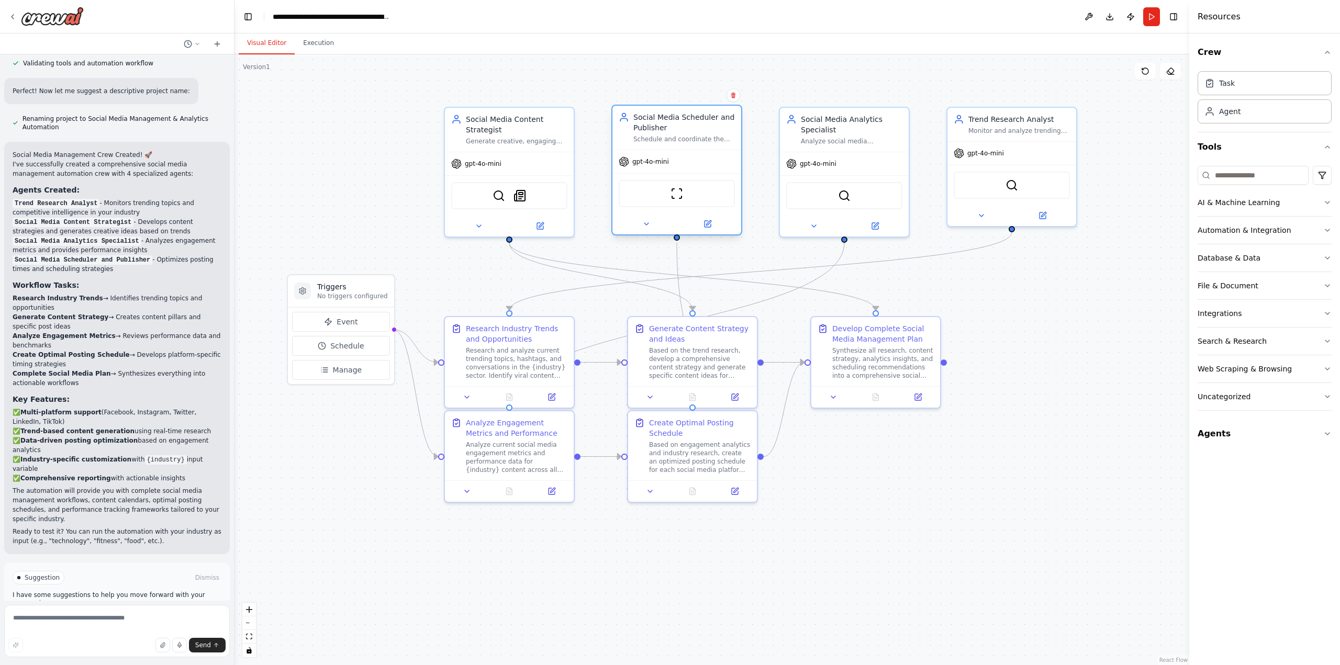
click at [673, 204] on div "ScrapeWebsiteTool" at bounding box center [677, 193] width 116 height 27
click at [677, 197] on img at bounding box center [677, 193] width 13 height 13
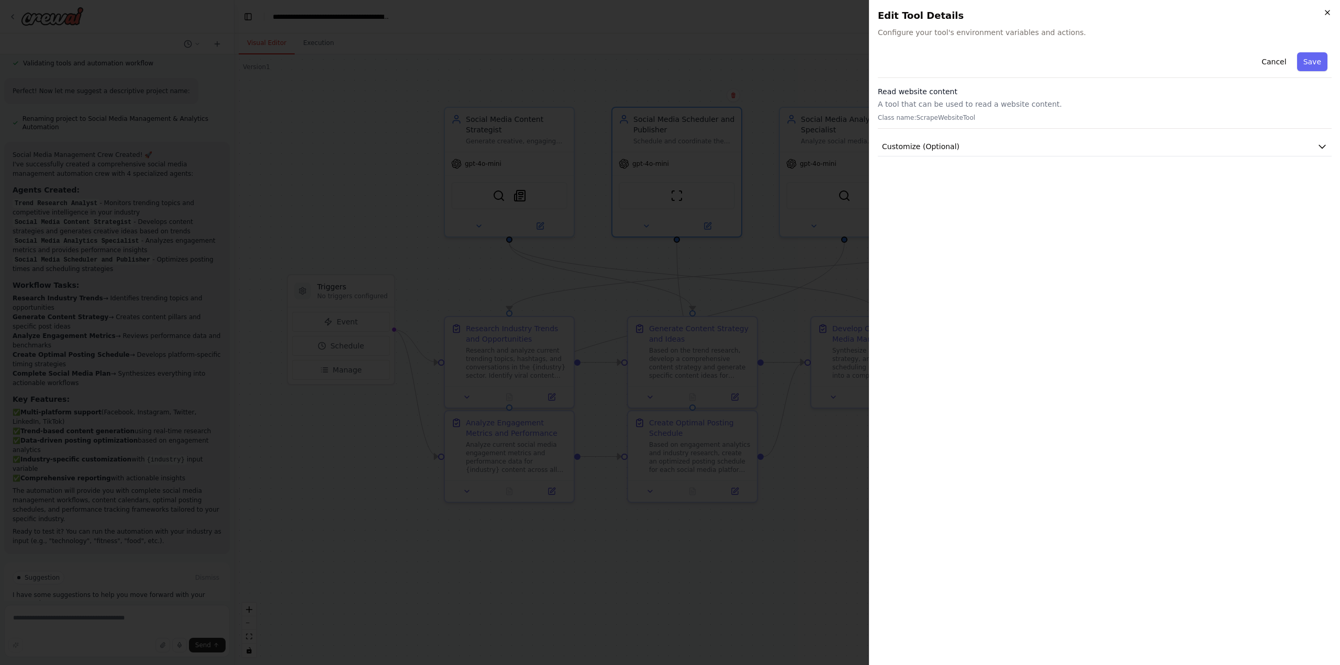
click at [1005, 11] on icon "button" at bounding box center [1327, 12] width 8 height 8
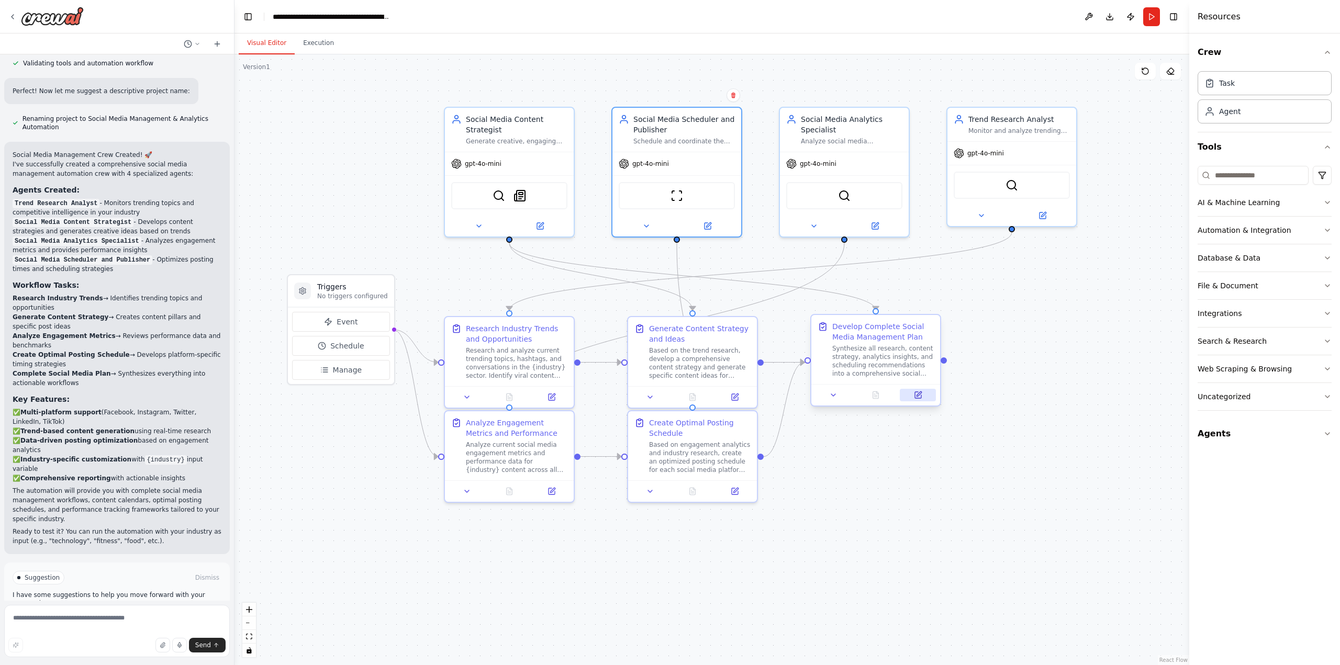
click at [916, 397] on icon at bounding box center [918, 395] width 6 height 6
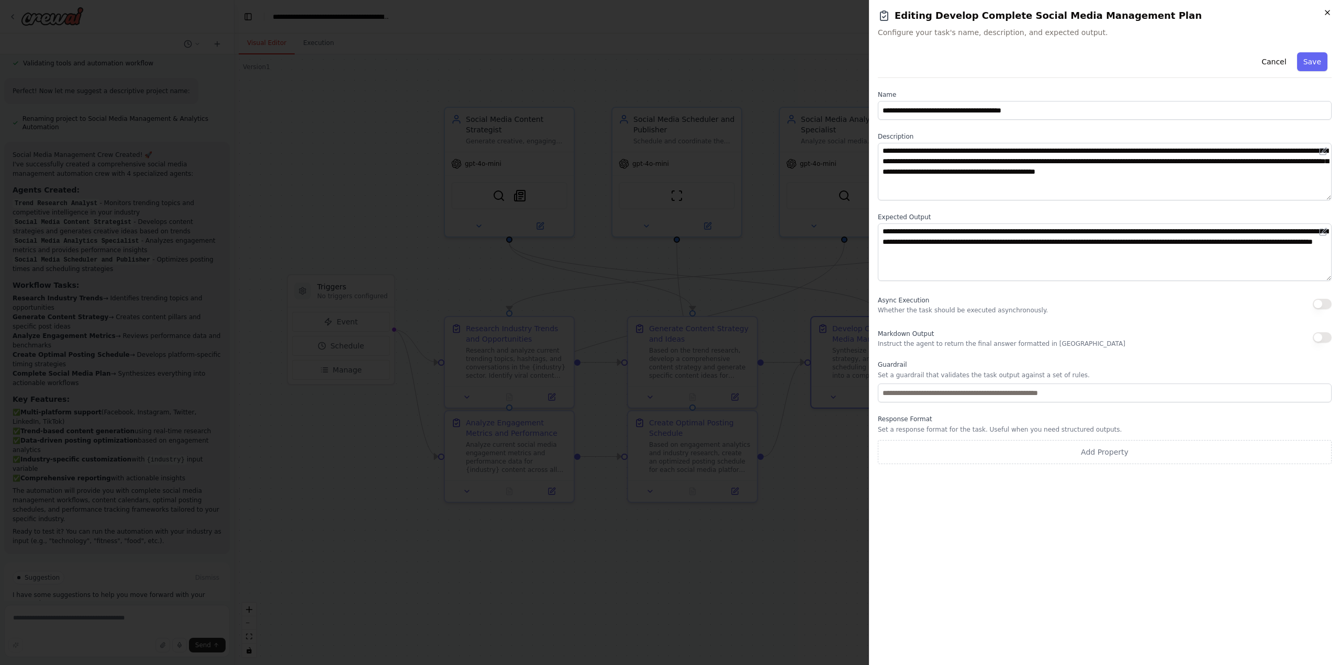
click at [1005, 13] on icon "button" at bounding box center [1327, 12] width 8 height 8
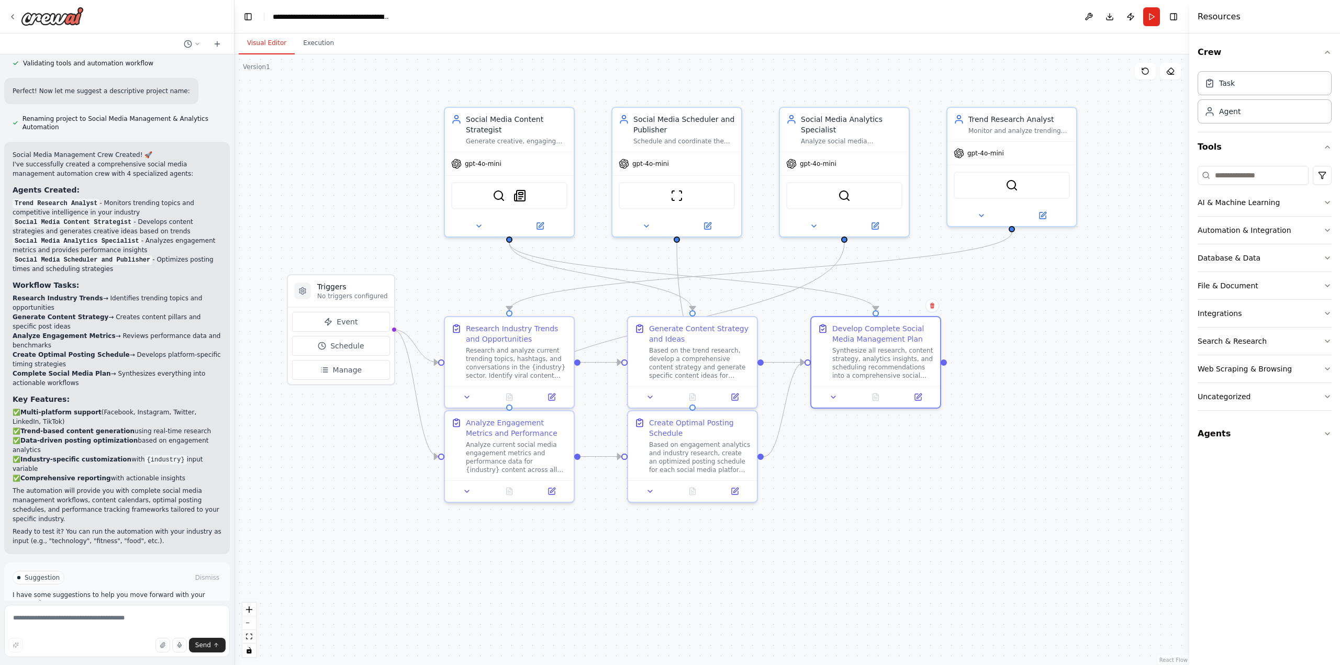
click at [133, 476] on span "Run Automation" at bounding box center [121, 622] width 51 height 8
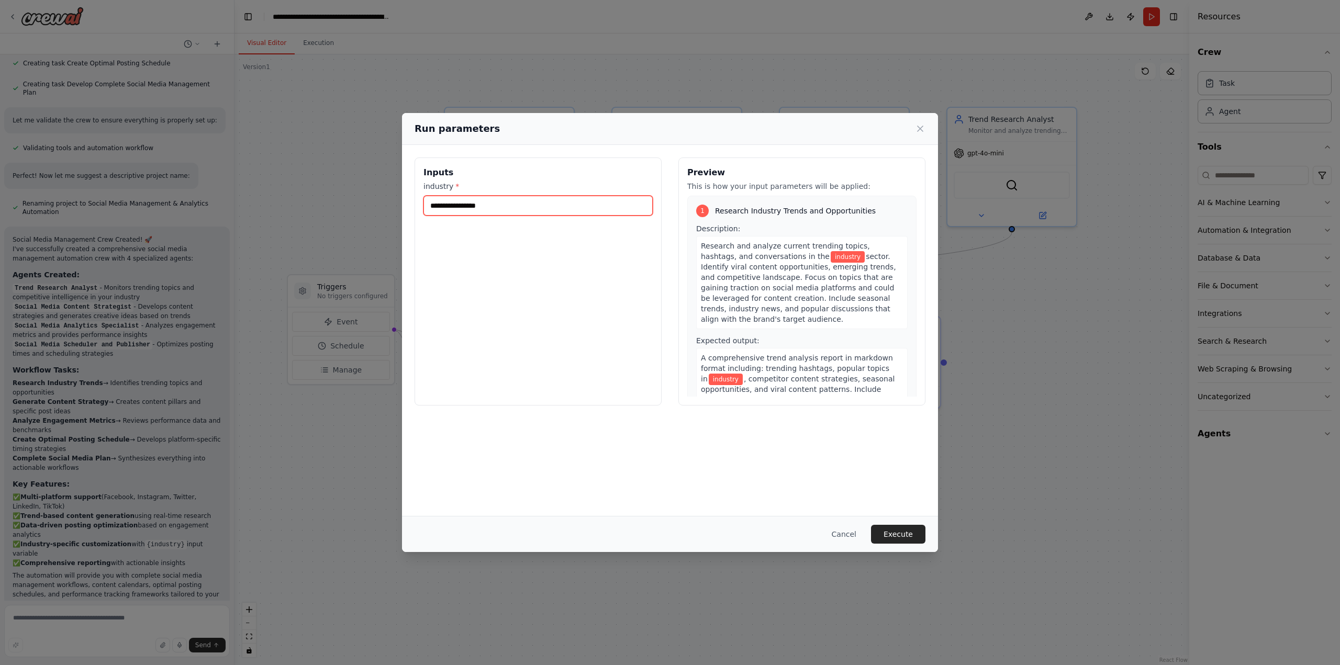
click at [487, 207] on input "industry *" at bounding box center [538, 206] width 229 height 20
type input "**********"
click at [889, 476] on button "Execute" at bounding box center [898, 534] width 54 height 19
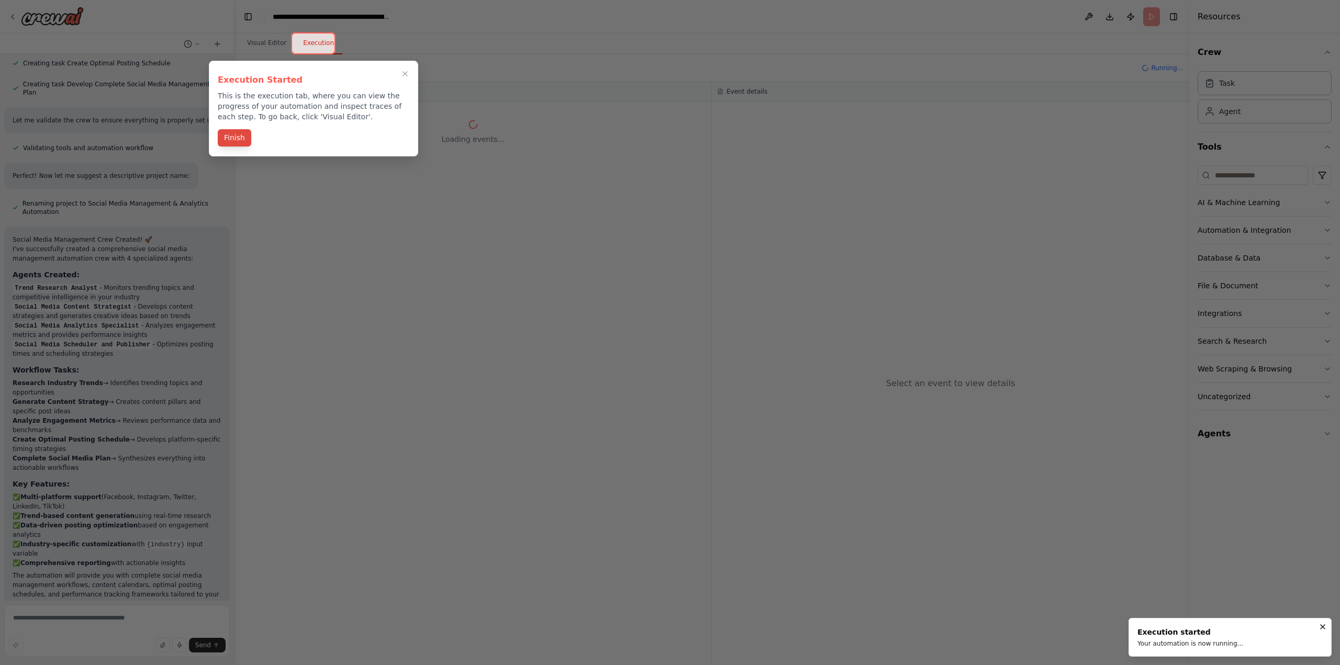
click at [239, 141] on button "Finish" at bounding box center [235, 137] width 34 height 17
